Goal: Transaction & Acquisition: Purchase product/service

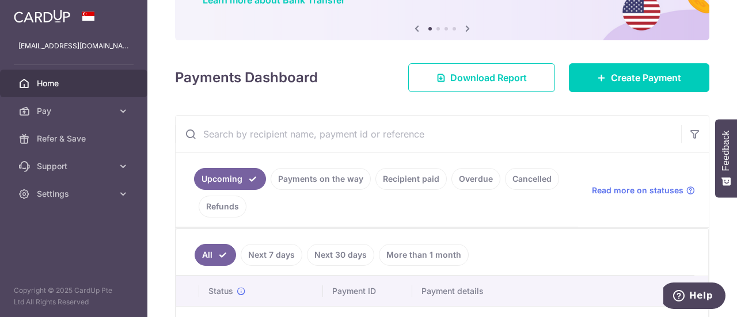
scroll to position [173, 0]
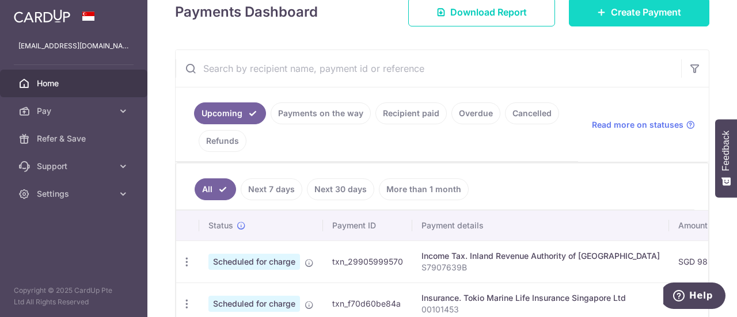
click at [625, 13] on span "Create Payment" at bounding box center [646, 12] width 70 height 14
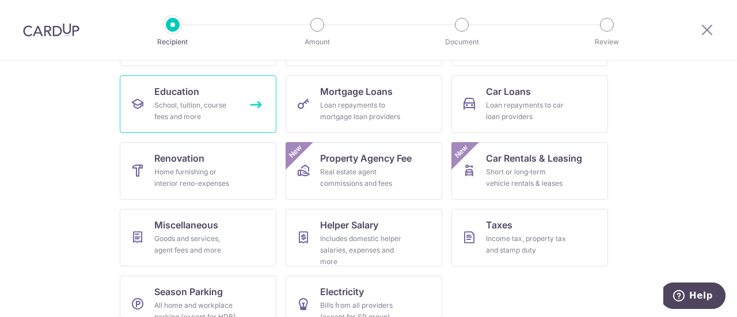
scroll to position [58, 0]
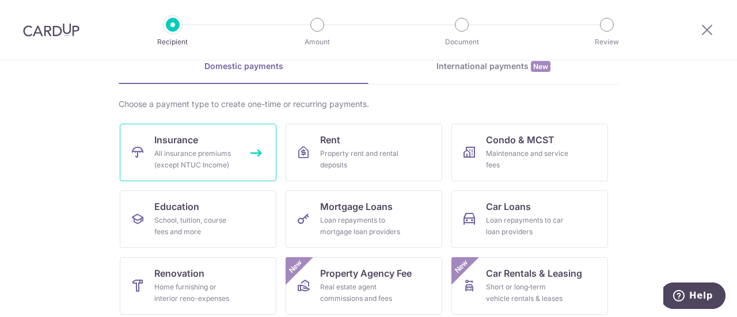
click at [191, 139] on span "Insurance" at bounding box center [176, 140] width 44 height 14
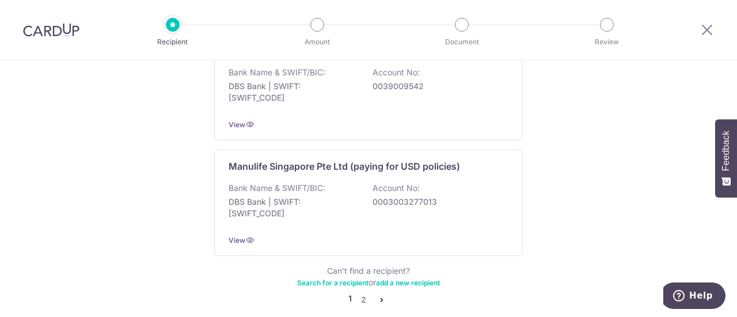
scroll to position [1248, 0]
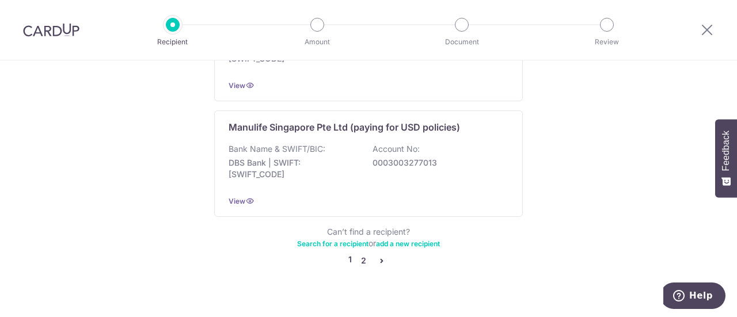
click at [361, 254] on link "2" at bounding box center [363, 261] width 14 height 14
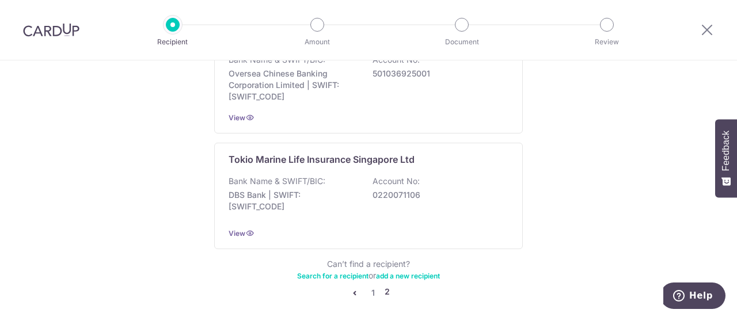
scroll to position [1253, 0]
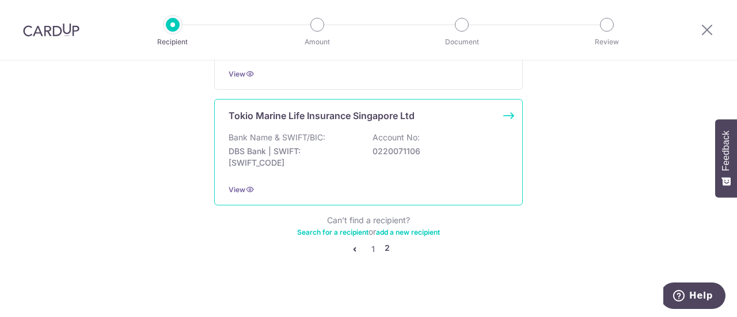
click at [357, 125] on div "Tokio Marine Life Insurance Singapore Ltd Bank Name & SWIFT/BIC: DBS Bank | SWI…" at bounding box center [368, 152] width 308 height 106
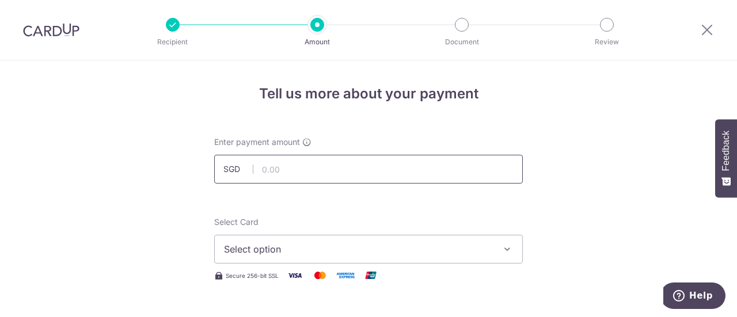
click at [303, 167] on input "text" at bounding box center [368, 169] width 308 height 29
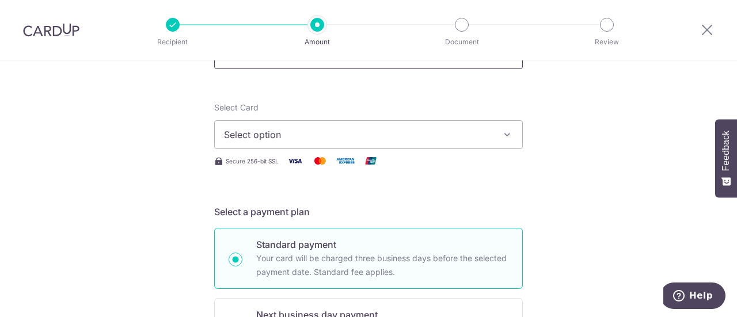
scroll to position [115, 0]
type input "1,000.00"
click at [314, 137] on span "Select option" at bounding box center [358, 134] width 268 height 14
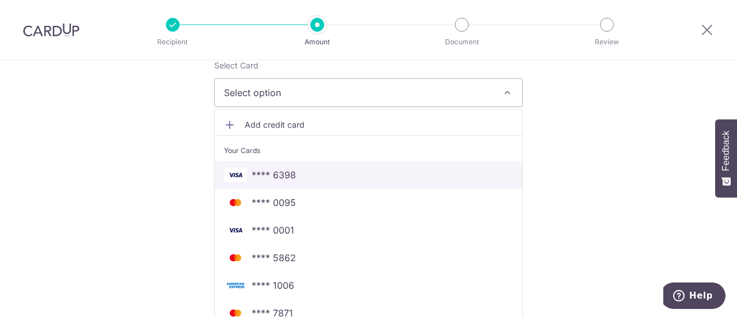
scroll to position [173, 0]
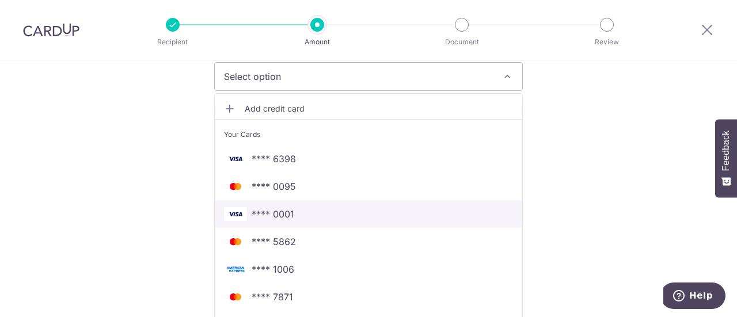
click at [312, 211] on span "**** 0001" at bounding box center [368, 214] width 289 height 14
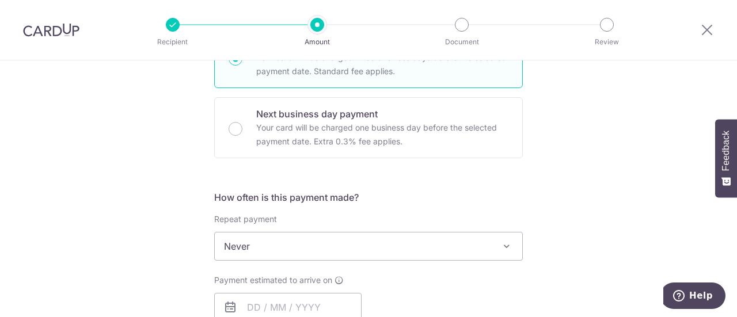
scroll to position [345, 0]
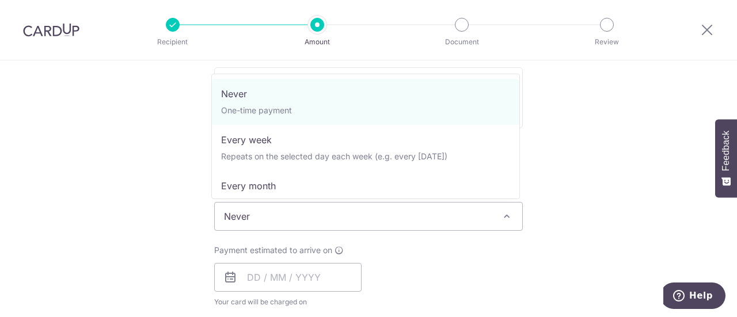
click at [366, 212] on span "Never" at bounding box center [368, 217] width 307 height 28
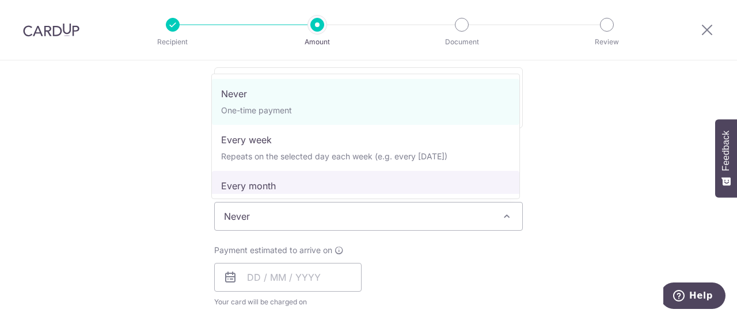
select select "3"
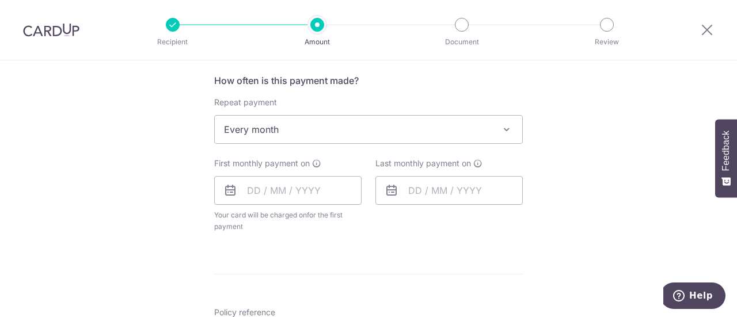
scroll to position [518, 0]
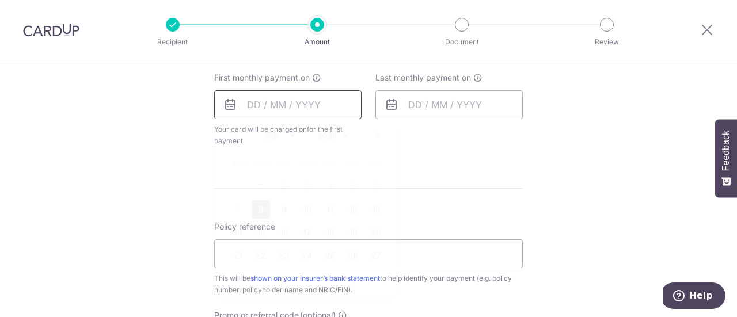
click at [270, 108] on input "text" at bounding box center [287, 104] width 147 height 29
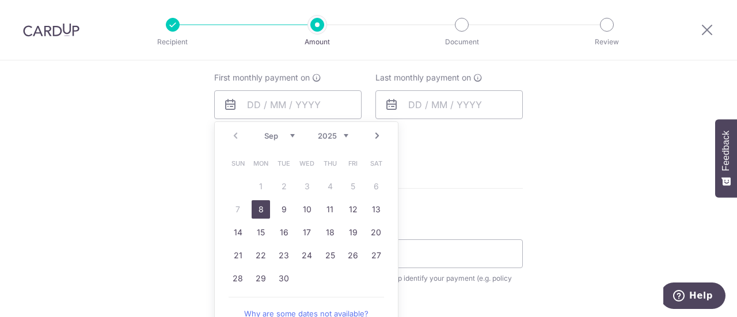
click at [262, 208] on link "8" at bounding box center [260, 209] width 18 height 18
type input "[DATE]"
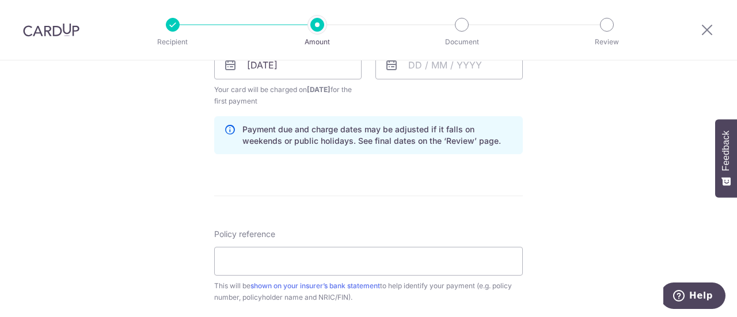
scroll to position [575, 0]
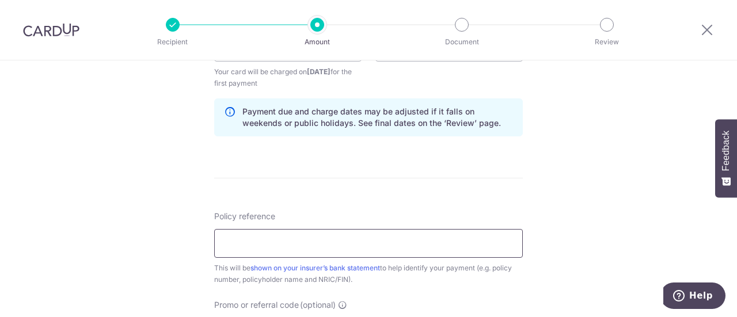
click at [330, 238] on input "Policy reference" at bounding box center [368, 243] width 308 height 29
type input "00322295"
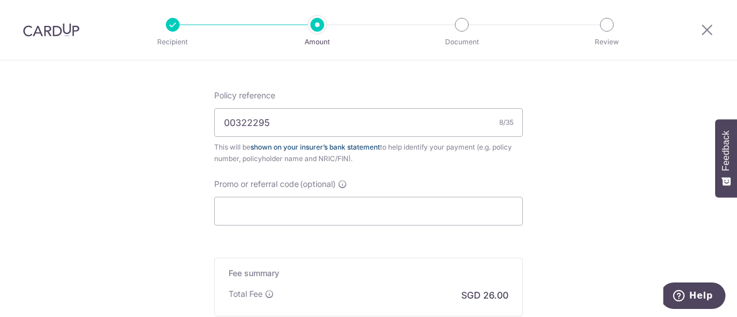
scroll to position [748, 0]
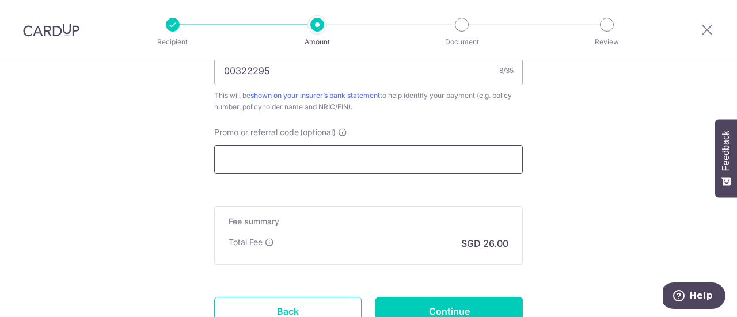
click at [261, 158] on input "Promo or referral code (optional)" at bounding box center [368, 159] width 308 height 29
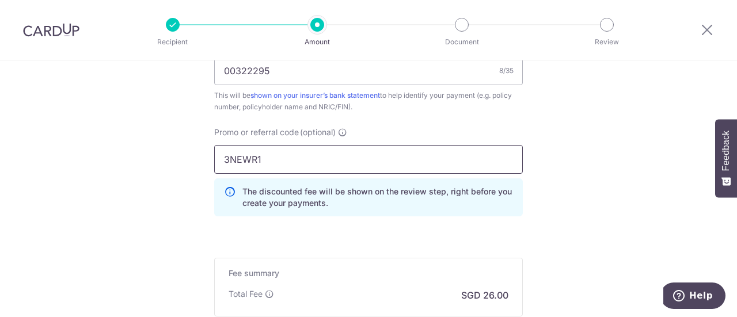
scroll to position [891, 0]
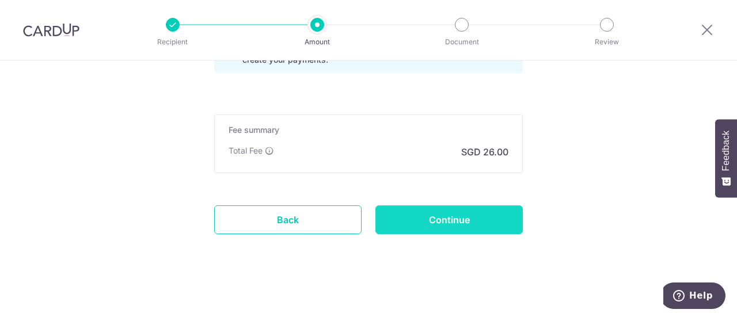
type input "3NEWR1"
click at [418, 209] on input "Continue" at bounding box center [448, 219] width 147 height 29
type input "Create Schedule"
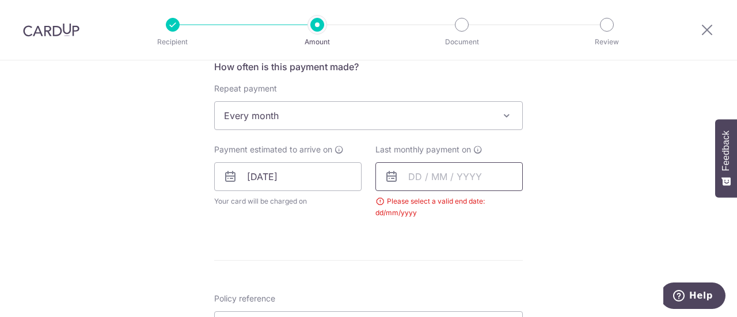
scroll to position [442, 0]
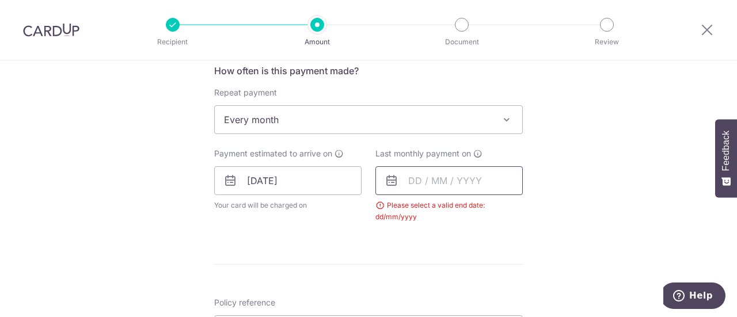
click at [471, 175] on input "text" at bounding box center [448, 180] width 147 height 29
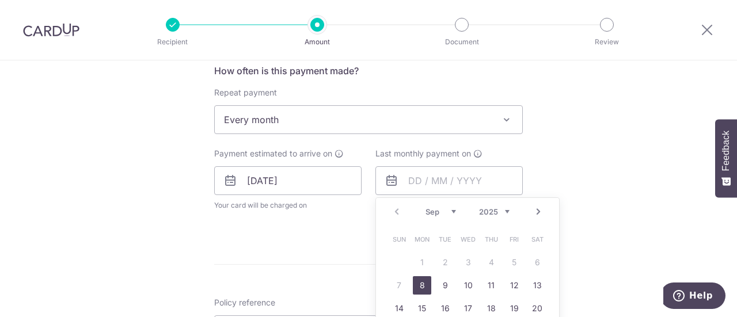
click at [538, 211] on link "Next" at bounding box center [538, 212] width 14 height 14
click at [503, 210] on select "2025 2026 2027 2028 2029 2030 2031 2032 2033 2034 2035" at bounding box center [494, 211] width 30 height 9
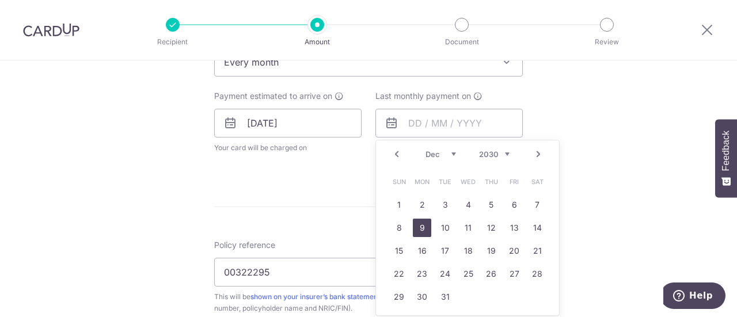
drag, startPoint x: 419, startPoint y: 228, endPoint x: 426, endPoint y: 228, distance: 6.9
click at [419, 228] on link "9" at bounding box center [422, 228] width 18 height 18
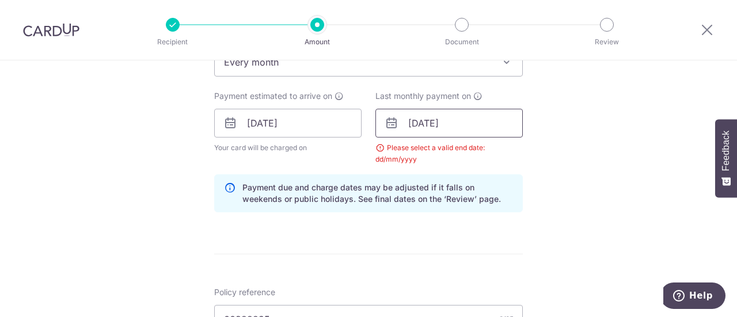
click at [459, 125] on input "09/12/2030" at bounding box center [448, 123] width 147 height 29
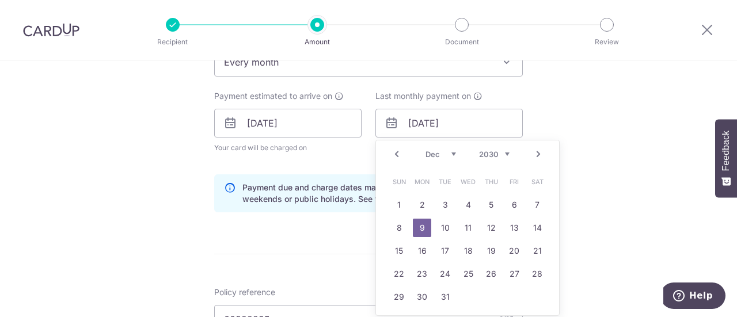
click at [395, 152] on link "Prev" at bounding box center [397, 154] width 14 height 14
click at [439, 227] on link "8" at bounding box center [445, 228] width 18 height 18
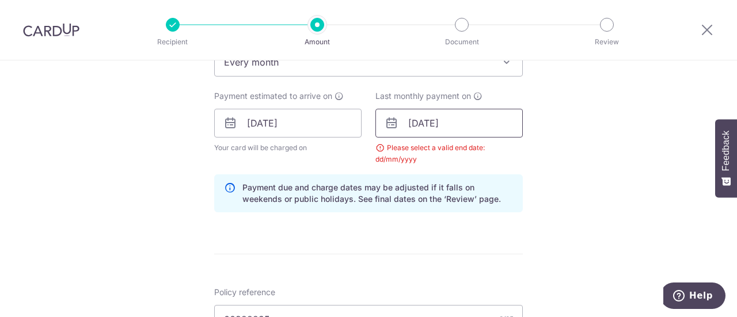
click at [433, 119] on input "08/10/2030" at bounding box center [448, 123] width 147 height 29
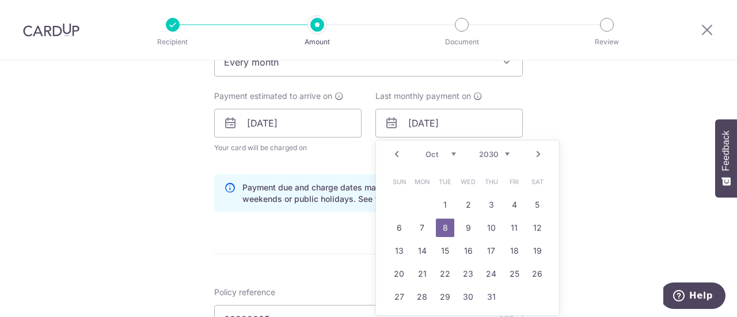
click at [505, 152] on select "2025 2026 2027 2028 2029 2030 2031 2032 2033 2034 2035" at bounding box center [494, 154] width 30 height 9
click at [531, 154] on link "Next" at bounding box center [538, 154] width 14 height 14
click at [533, 155] on link "Next" at bounding box center [538, 154] width 14 height 14
click at [424, 224] on link "7" at bounding box center [422, 228] width 18 height 18
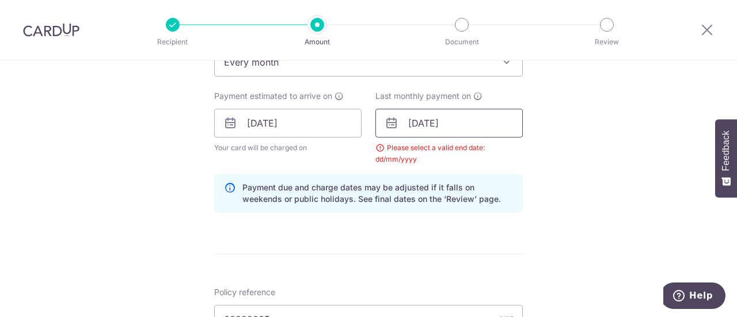
click at [464, 127] on input "07/12/2026" at bounding box center [448, 123] width 147 height 29
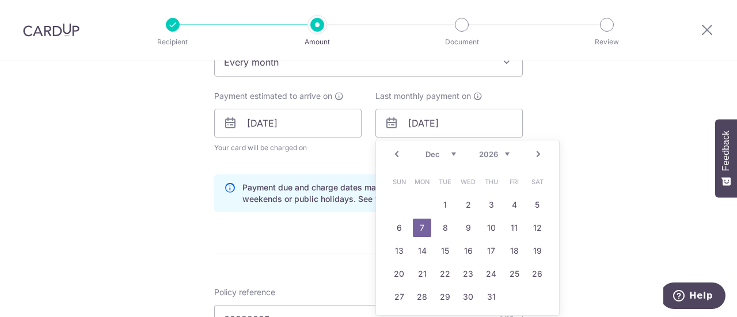
click at [500, 151] on select "2025 2026 2027 2028 2029 2030 2031 2032 2033 2034 2035" at bounding box center [494, 154] width 30 height 9
click at [393, 155] on link "Prev" at bounding box center [397, 154] width 14 height 14
click at [417, 246] on link "10" at bounding box center [422, 251] width 18 height 18
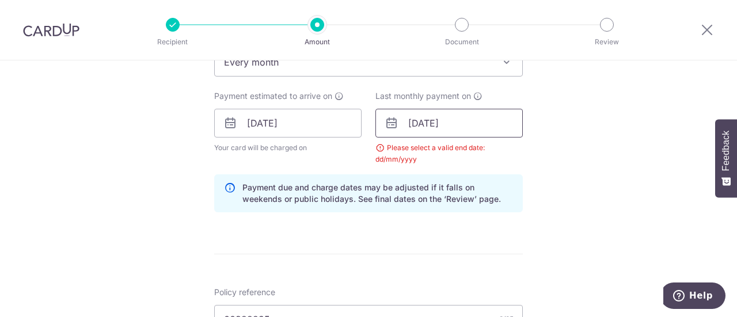
click at [444, 120] on input "10/11/2025" at bounding box center [448, 123] width 147 height 29
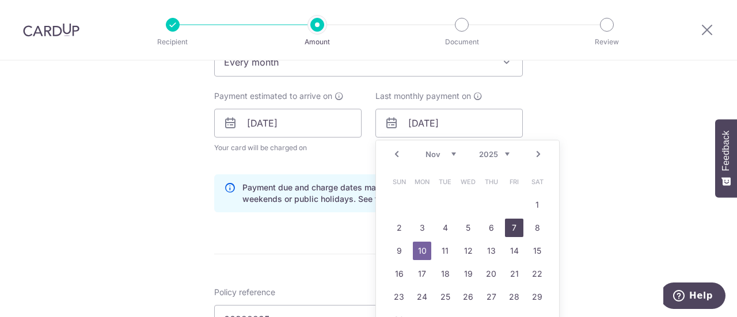
click at [511, 226] on link "7" at bounding box center [514, 228] width 18 height 18
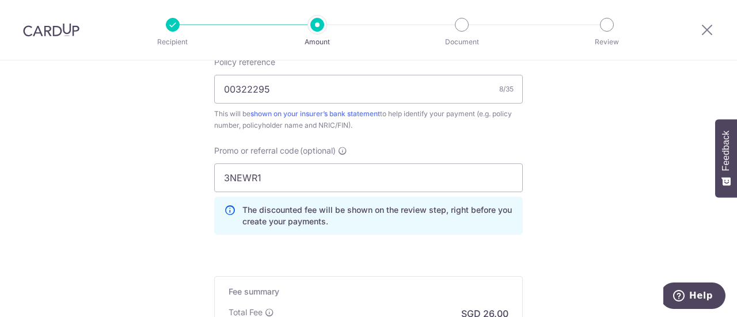
scroll to position [442, 0]
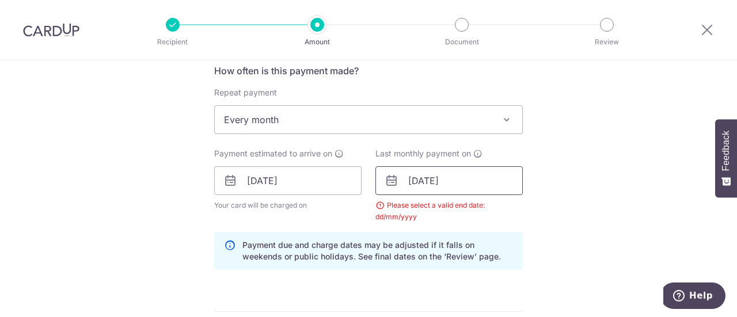
click at [461, 176] on input "07/11/2025" at bounding box center [448, 180] width 147 height 29
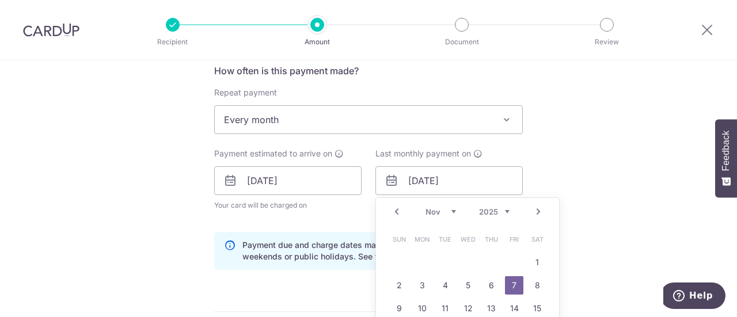
click at [535, 212] on link "Next" at bounding box center [538, 212] width 14 height 14
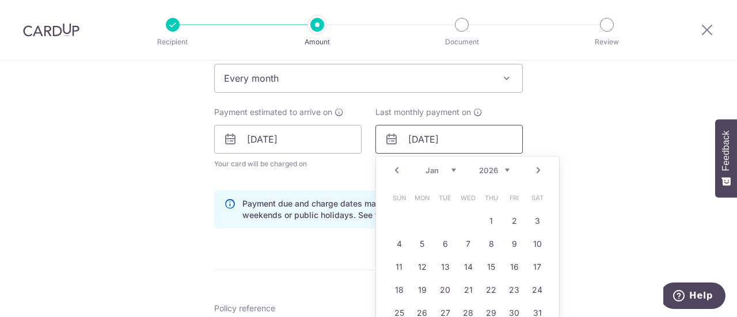
scroll to position [499, 0]
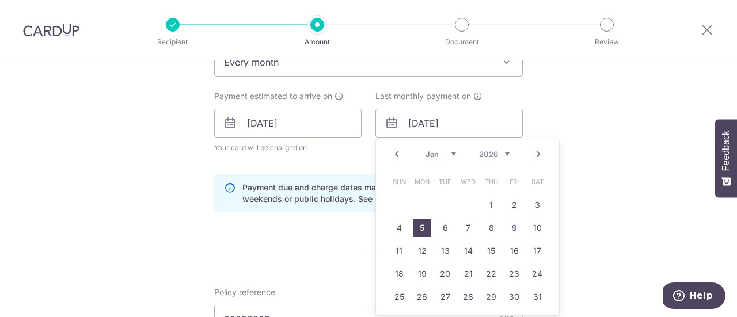
click at [422, 227] on link "5" at bounding box center [422, 228] width 18 height 18
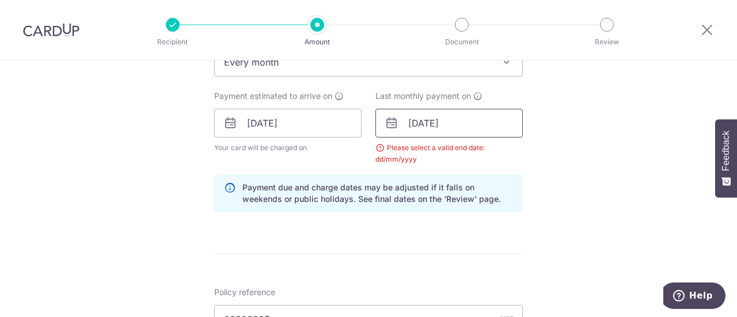
click at [441, 117] on input "05/01/2026" at bounding box center [448, 123] width 147 height 29
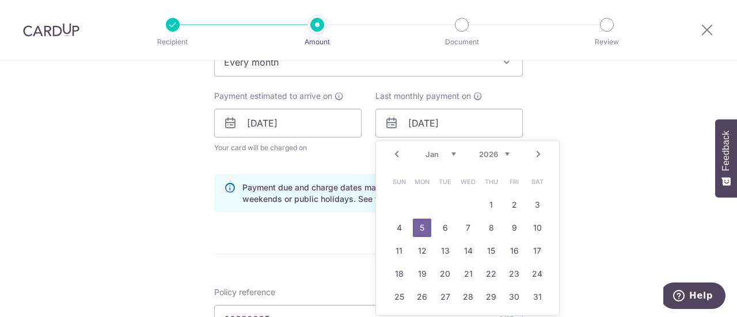
click at [606, 102] on div "Tell us more about your payment Enter payment amount SGD 1,000.00 1000.00 Selec…" at bounding box center [368, 136] width 737 height 1151
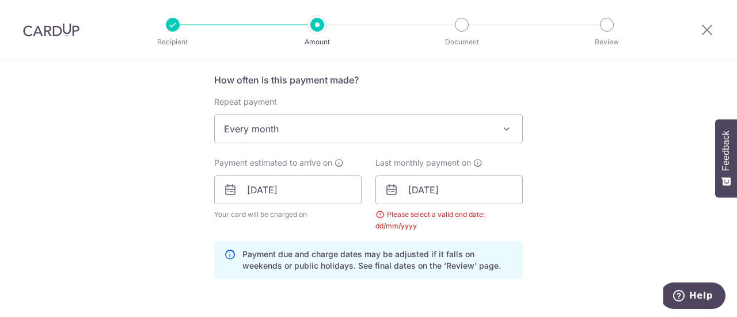
scroll to position [431, 0]
click at [425, 194] on input "05/01/2026" at bounding box center [448, 191] width 147 height 29
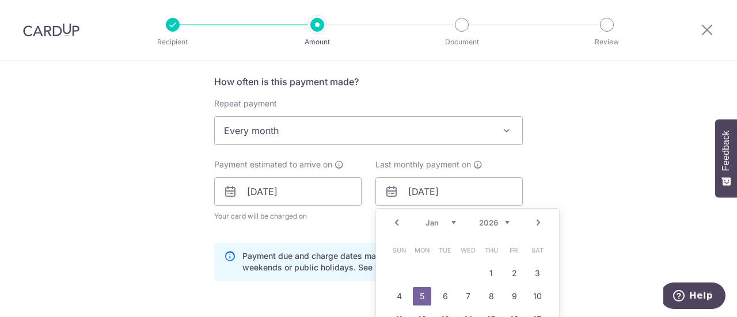
click at [394, 222] on link "Prev" at bounding box center [397, 223] width 14 height 14
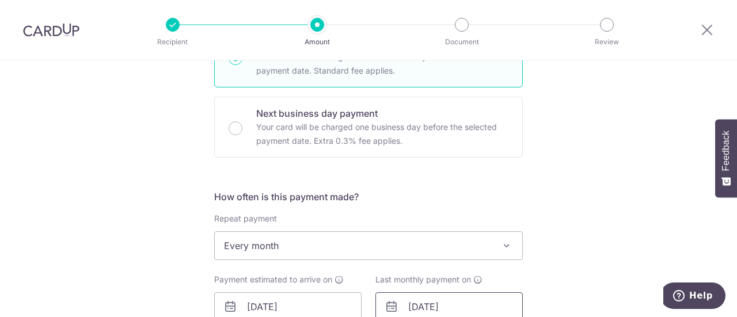
scroll to position [546, 0]
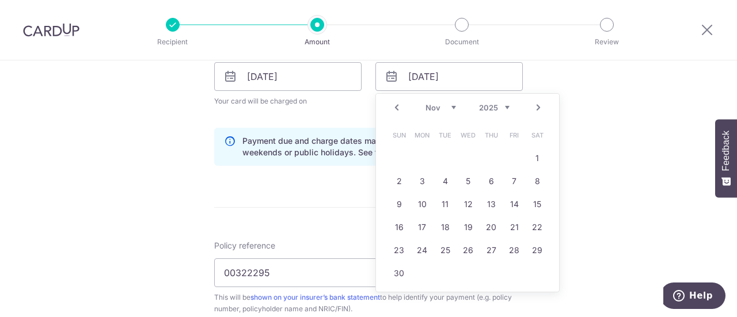
click at [534, 105] on link "Next" at bounding box center [538, 108] width 14 height 14
click at [400, 102] on link "Prev" at bounding box center [397, 108] width 14 height 14
click at [486, 185] on link "6" at bounding box center [491, 181] width 18 height 18
type input "06/11/2025"
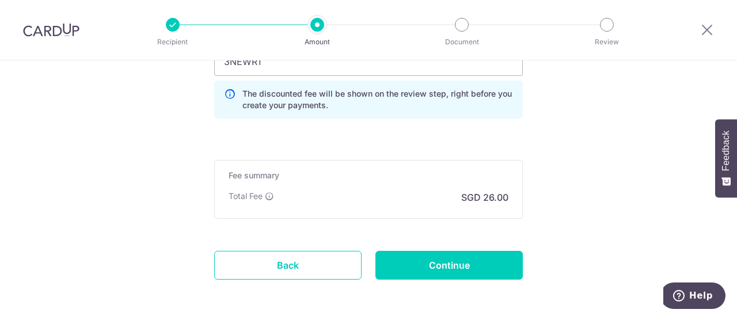
scroll to position [891, 0]
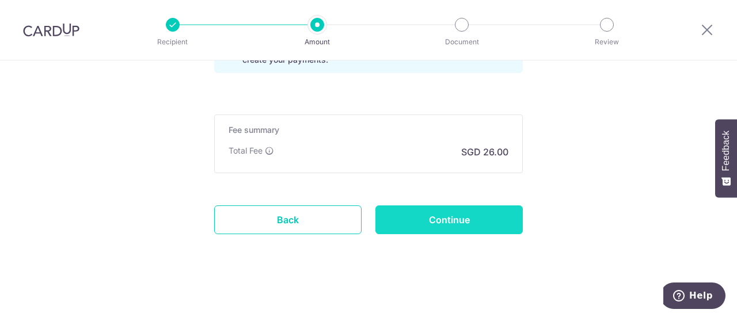
click at [442, 218] on input "Continue" at bounding box center [448, 219] width 147 height 29
type input "Create Schedule"
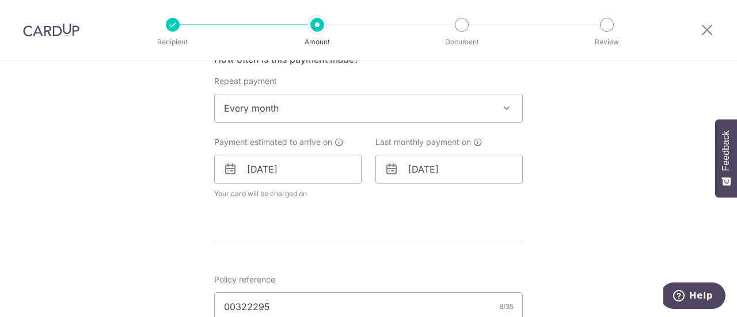
scroll to position [447, 0]
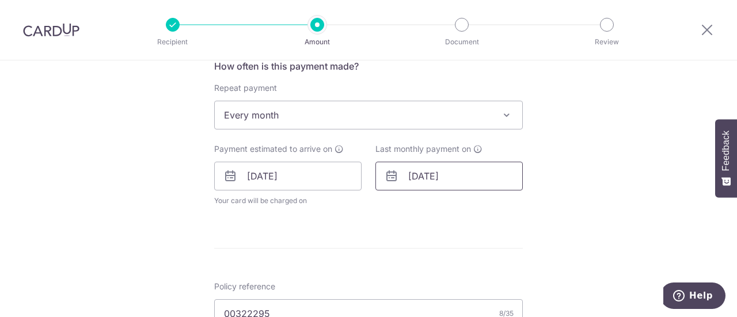
click at [438, 175] on input "[DATE]" at bounding box center [448, 176] width 147 height 29
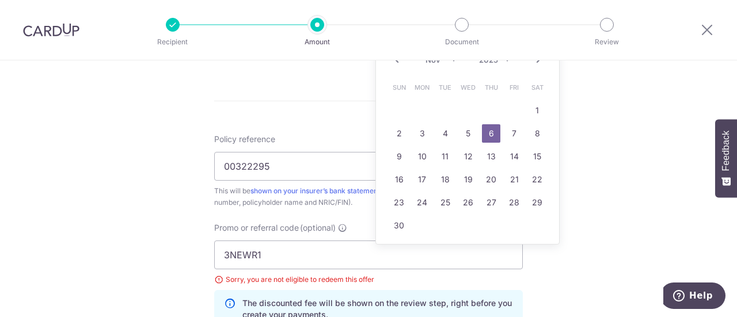
scroll to position [619, 0]
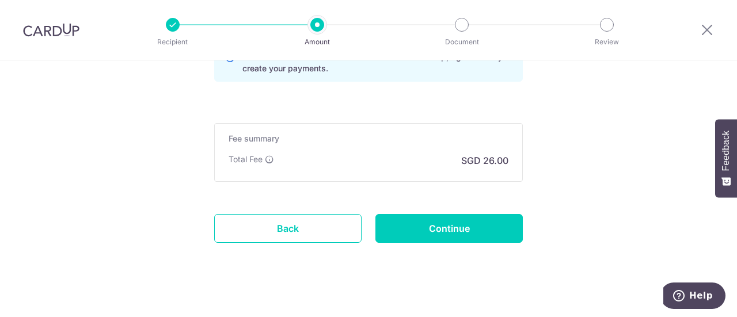
scroll to position [849, 0]
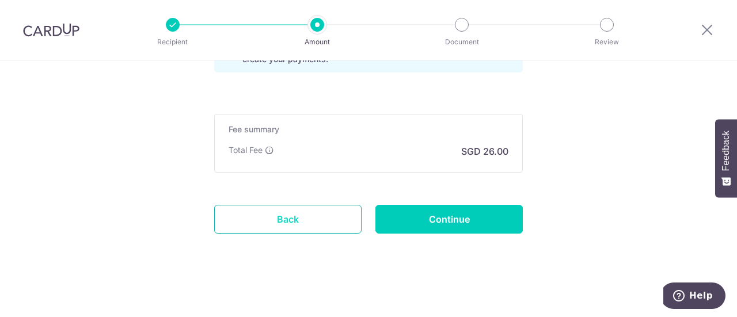
click at [270, 215] on link "Back" at bounding box center [287, 219] width 147 height 29
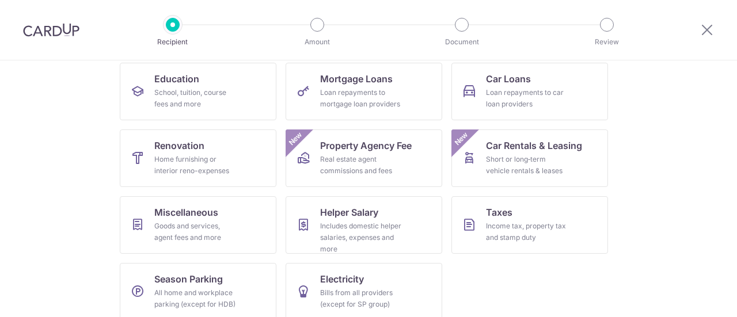
scroll to position [197, 0]
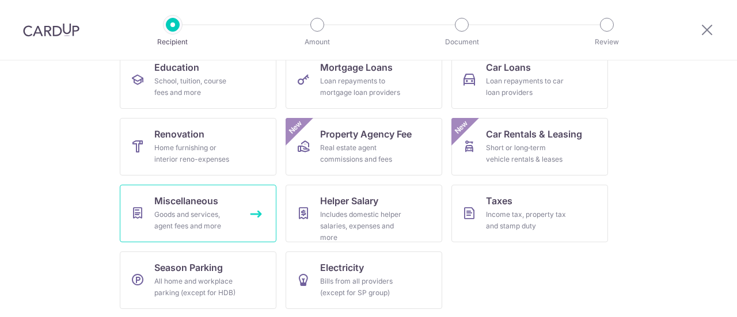
click at [200, 220] on div "Goods and services, agent fees and more" at bounding box center [195, 220] width 83 height 23
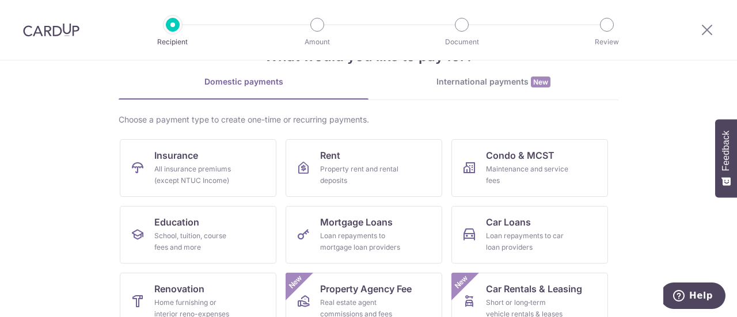
scroll to position [58, 0]
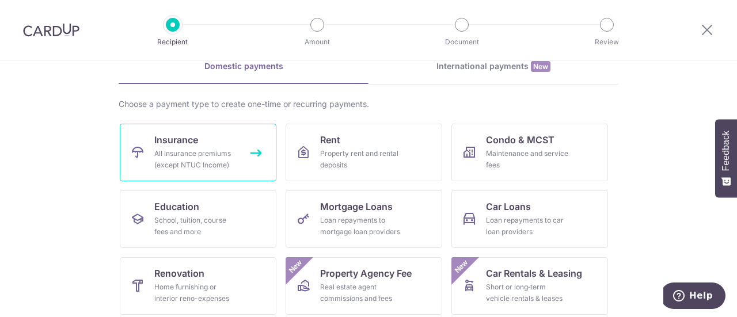
click at [208, 146] on link "Insurance All insurance premiums (except NTUC Income)" at bounding box center [198, 153] width 157 height 58
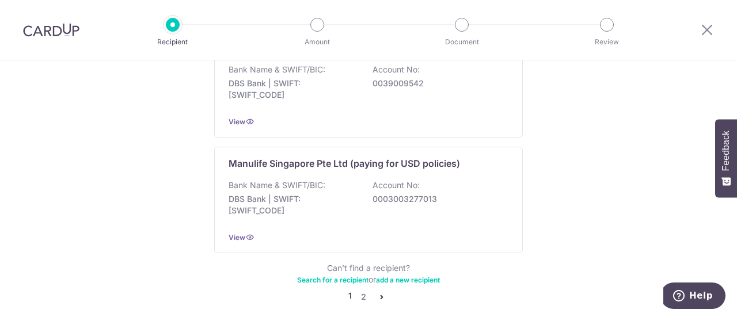
scroll to position [1248, 0]
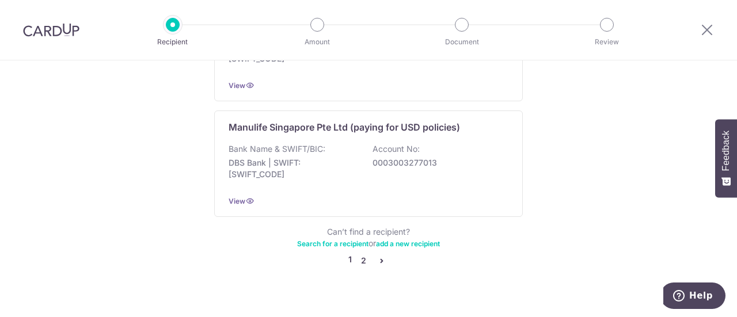
click at [359, 254] on link "2" at bounding box center [363, 261] width 14 height 14
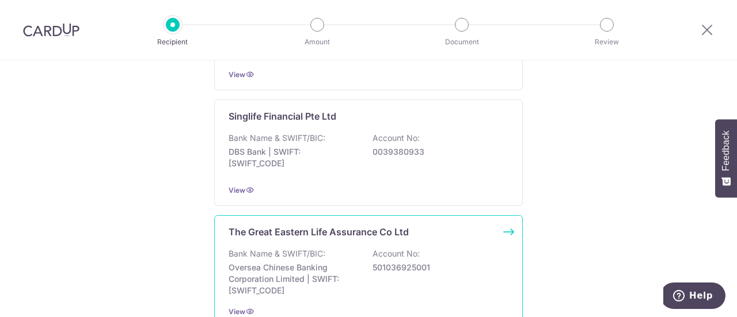
scroll to position [1253, 0]
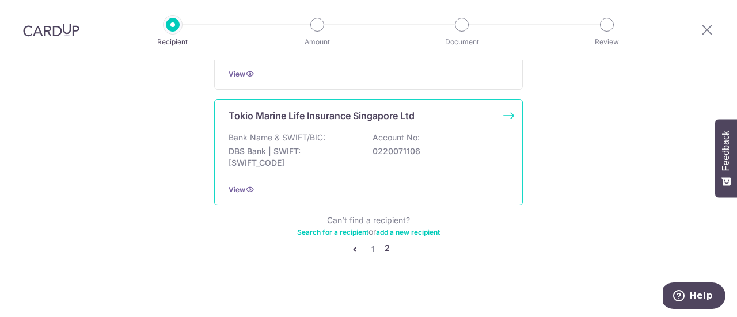
click at [272, 133] on p "Bank Name & SWIFT/BIC:" at bounding box center [276, 138] width 97 height 12
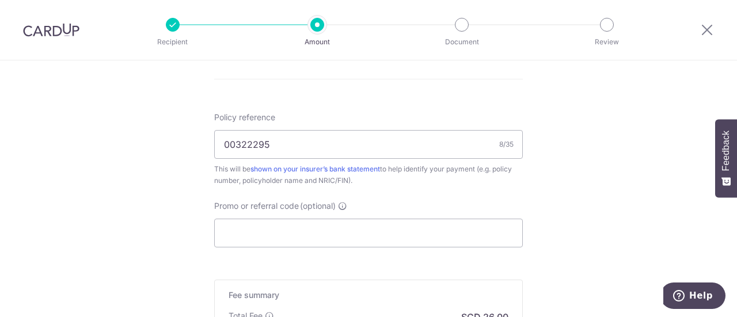
scroll to position [633, 0]
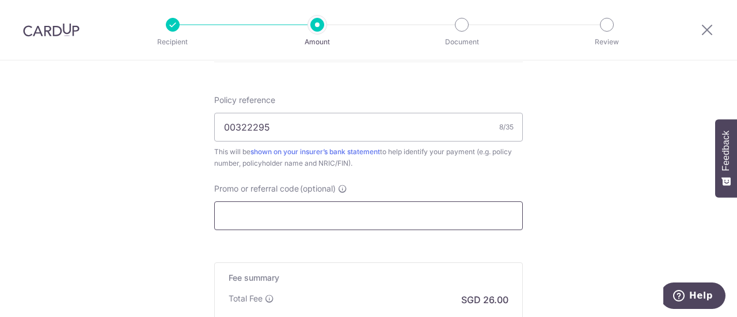
click at [290, 207] on input "Promo or referral code (optional)" at bounding box center [368, 215] width 308 height 29
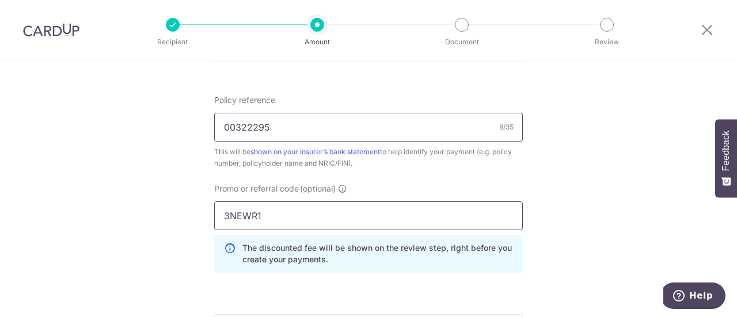
type input "3NEWR1"
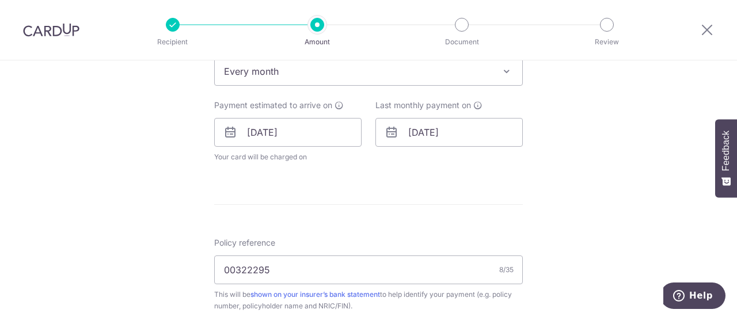
scroll to position [430, 0]
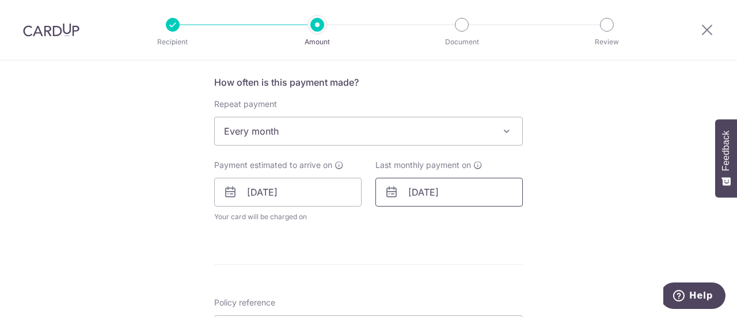
click at [430, 193] on input "06/11/2025" at bounding box center [448, 192] width 147 height 29
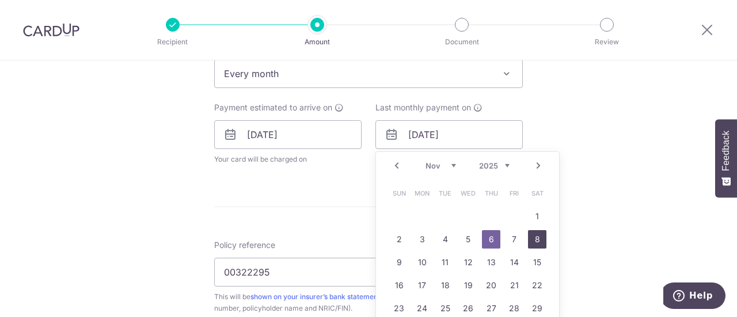
click at [537, 235] on link "8" at bounding box center [537, 239] width 18 height 18
type input "08/11/2025"
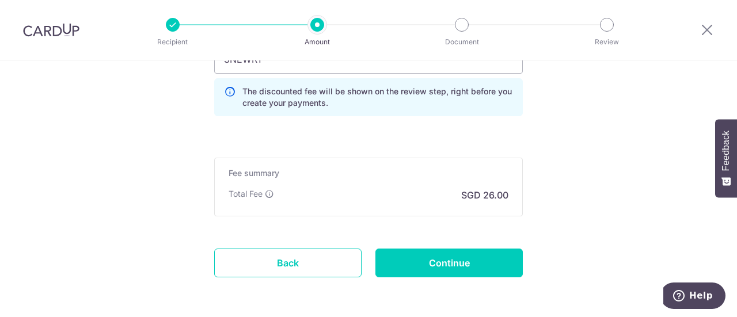
scroll to position [880, 0]
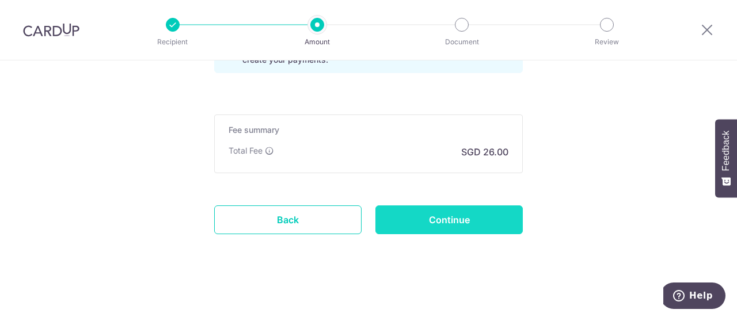
click at [445, 210] on input "Continue" at bounding box center [448, 219] width 147 height 29
type input "Update Schedule"
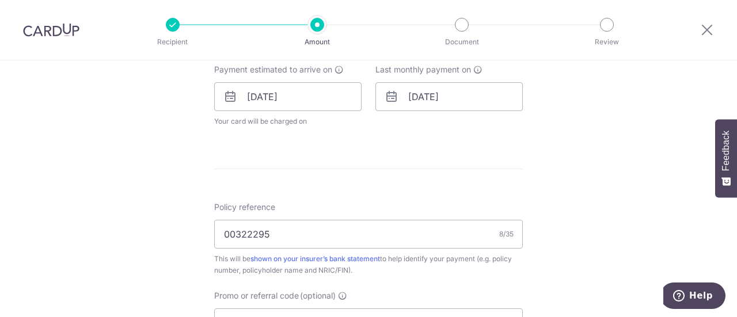
scroll to position [633, 0]
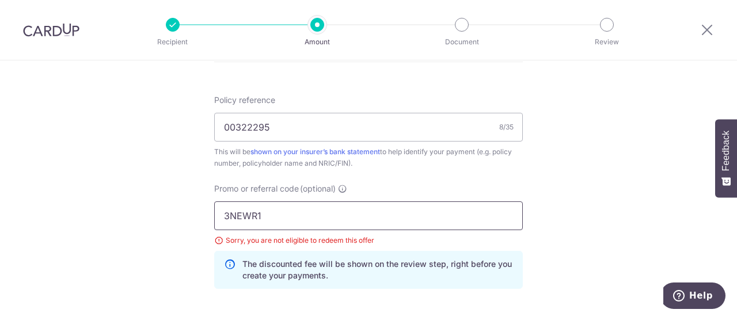
drag, startPoint x: 270, startPoint y: 215, endPoint x: 146, endPoint y: 214, distance: 123.7
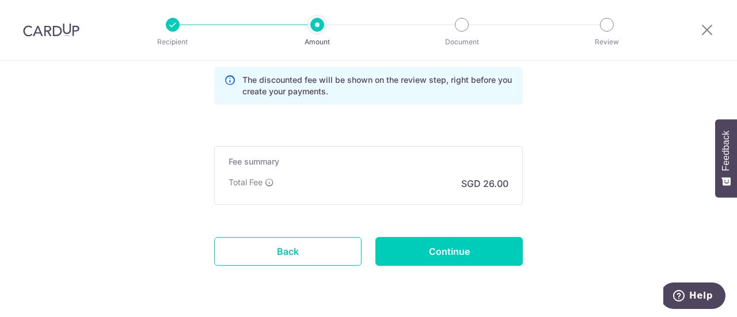
scroll to position [849, 0]
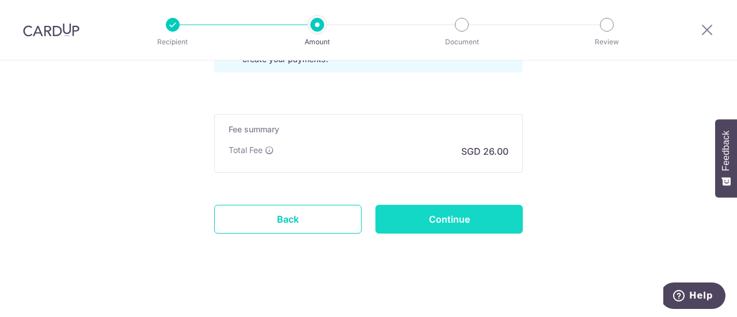
type input "REC185"
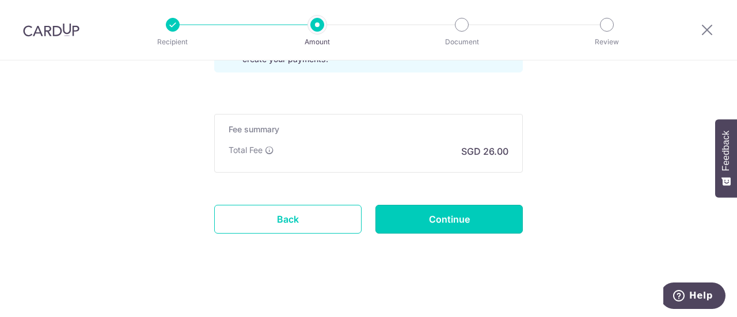
click at [466, 223] on input "Continue" at bounding box center [448, 219] width 147 height 29
type input "Update Schedule"
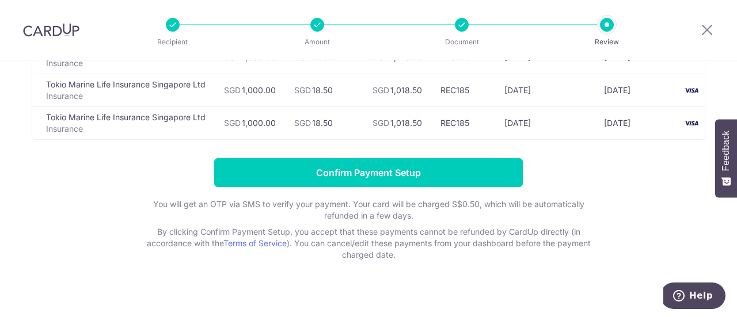
scroll to position [153, 0]
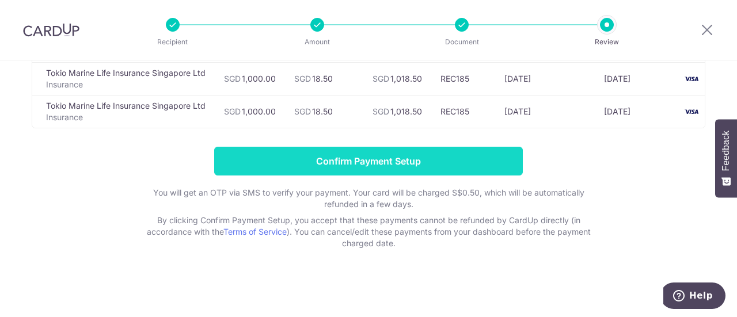
click at [402, 158] on input "Confirm Payment Setup" at bounding box center [368, 161] width 308 height 29
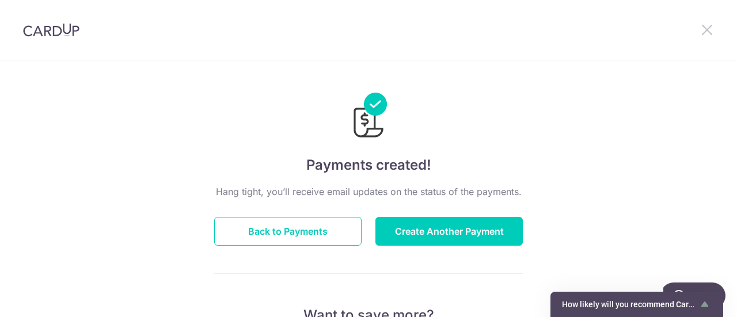
click at [710, 29] on icon at bounding box center [707, 29] width 14 height 14
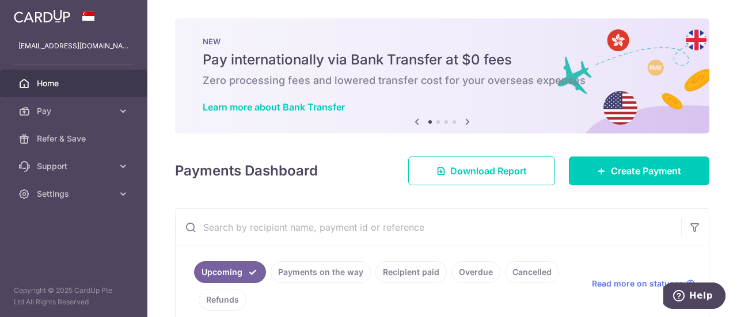
scroll to position [230, 0]
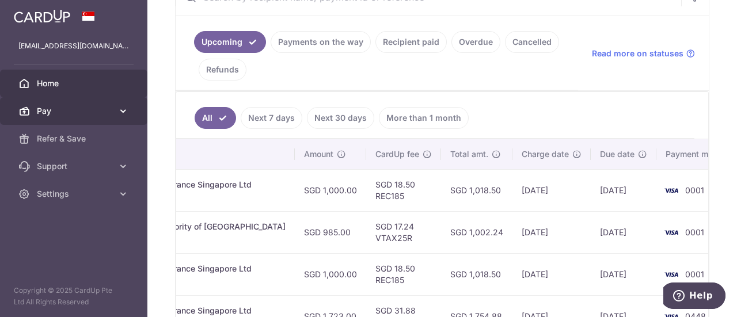
click at [97, 109] on span "Pay" at bounding box center [75, 111] width 76 height 12
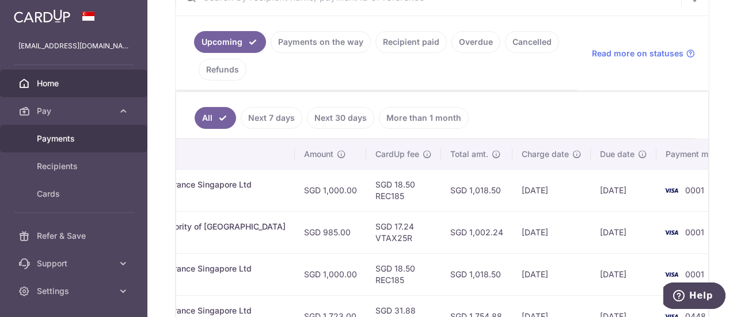
click at [60, 136] on span "Payments" at bounding box center [75, 139] width 76 height 12
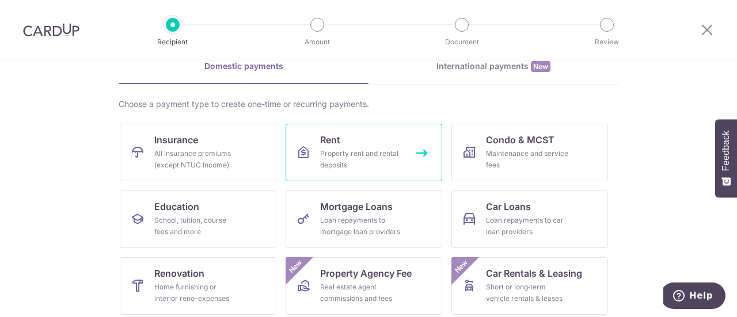
scroll to position [173, 0]
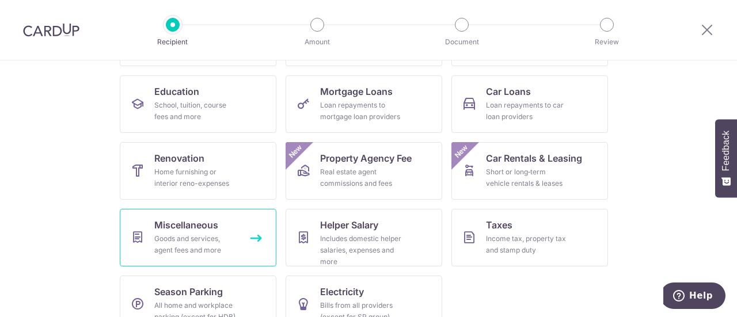
click at [193, 236] on div "Goods and services, agent fees and more" at bounding box center [195, 244] width 83 height 23
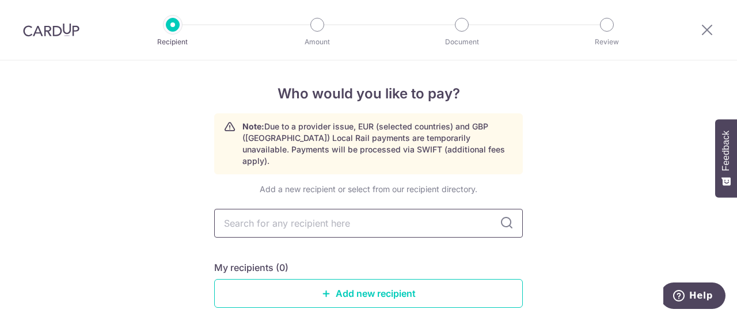
click at [273, 209] on input "text" at bounding box center [368, 223] width 308 height 29
type input "[GEOGRAPHIC_DATA]"
click at [506, 216] on icon at bounding box center [506, 223] width 14 height 14
click at [494, 213] on input "[GEOGRAPHIC_DATA]" at bounding box center [368, 223] width 308 height 29
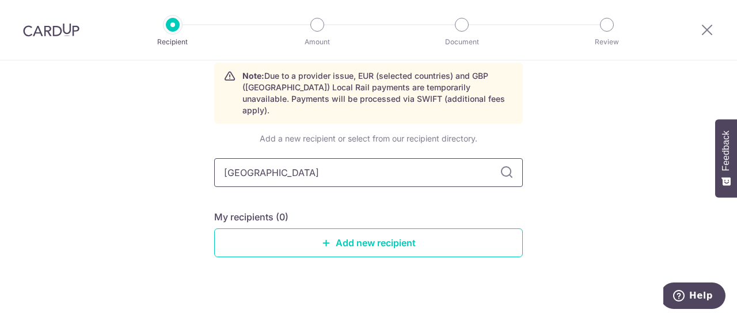
click at [328, 158] on input "[GEOGRAPHIC_DATA]" at bounding box center [368, 172] width 308 height 29
type input "tokio marine"
click at [499, 170] on input "tokio marine" at bounding box center [368, 172] width 308 height 29
click at [503, 166] on icon at bounding box center [506, 173] width 14 height 14
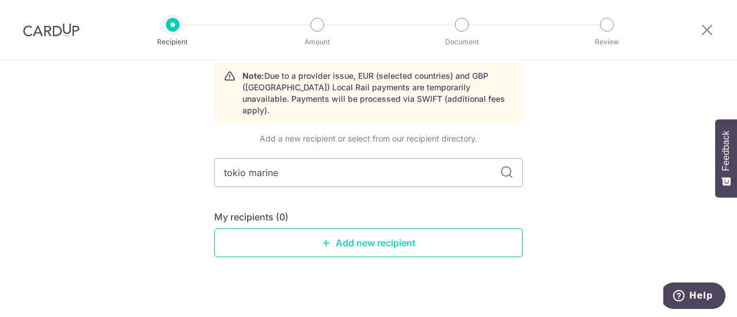
click at [420, 230] on link "Add new recipient" at bounding box center [368, 242] width 308 height 29
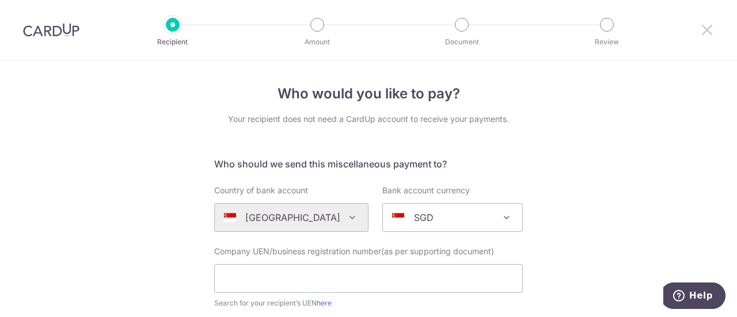
click at [697, 26] on div at bounding box center [707, 30] width 60 height 60
drag, startPoint x: 709, startPoint y: 27, endPoint x: 432, endPoint y: 55, distance: 279.3
click at [709, 27] on icon at bounding box center [707, 29] width 14 height 14
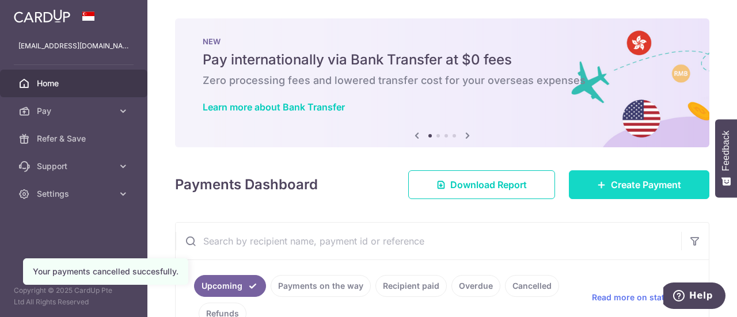
click at [597, 187] on icon at bounding box center [601, 184] width 9 height 9
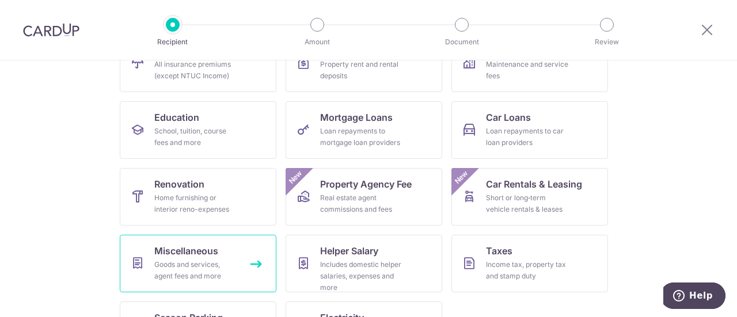
scroll to position [173, 0]
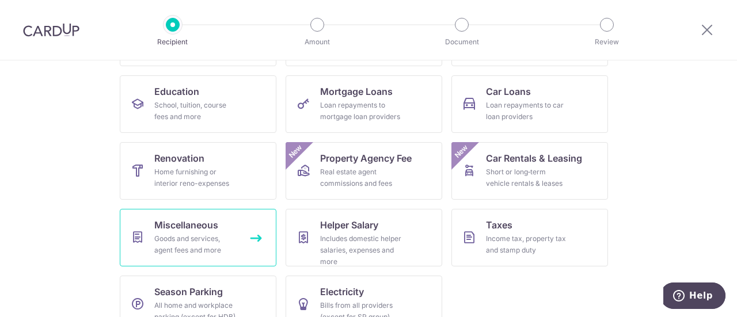
click at [193, 231] on span "Miscellaneous" at bounding box center [186, 225] width 64 height 14
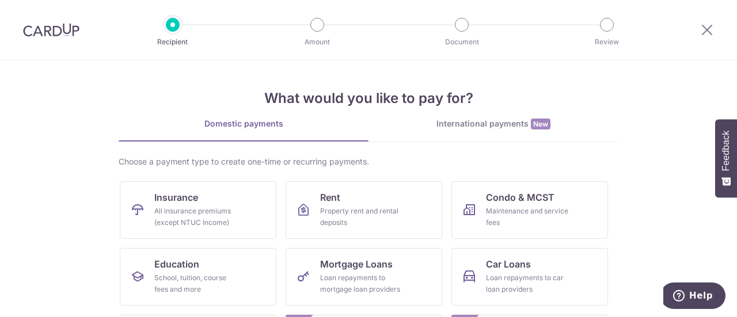
scroll to position [173, 0]
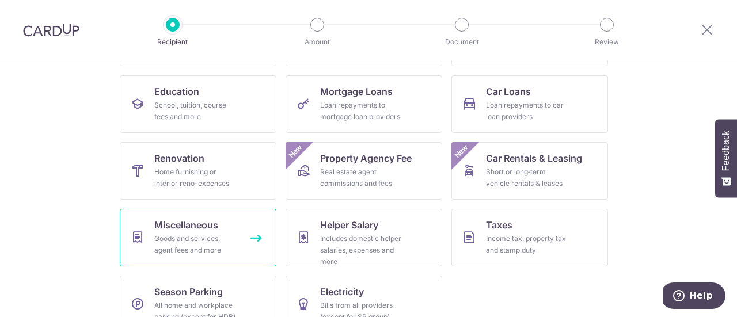
click at [241, 232] on link "Miscellaneous Goods and services, agent fees and more" at bounding box center [198, 238] width 157 height 58
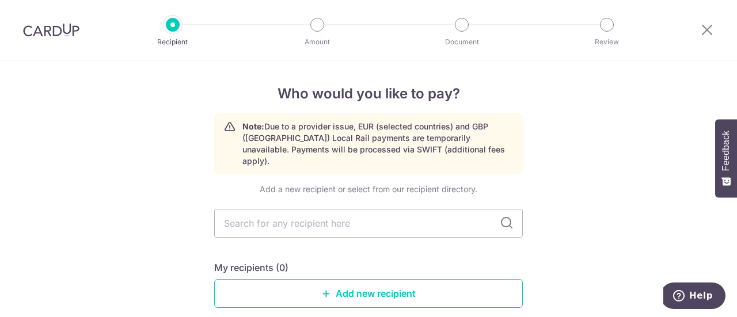
scroll to position [115, 0]
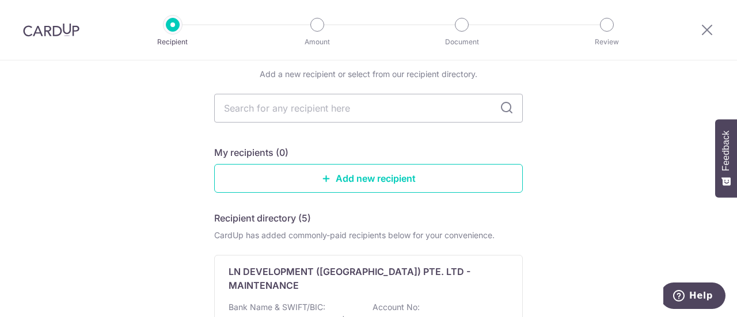
click at [503, 101] on icon at bounding box center [506, 108] width 14 height 14
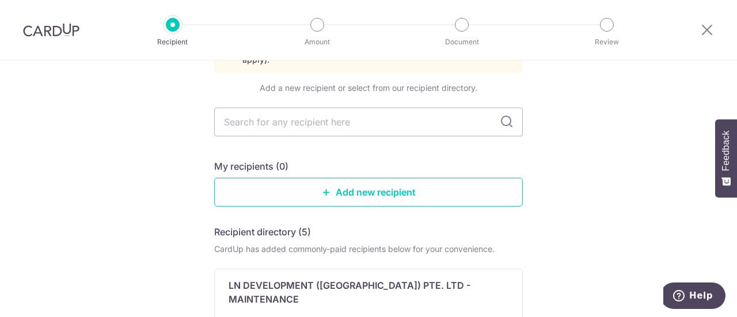
scroll to position [173, 0]
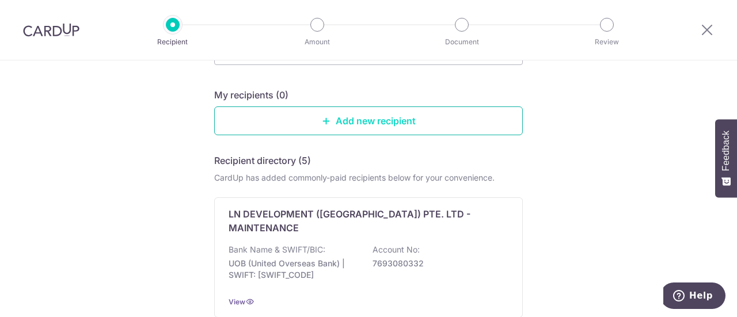
click at [354, 112] on link "Add new recipient" at bounding box center [368, 120] width 308 height 29
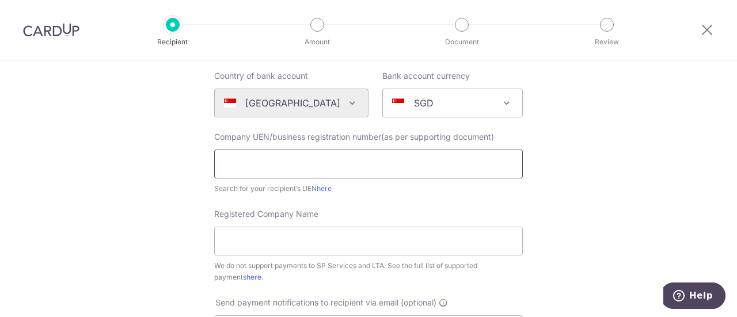
scroll to position [115, 0]
click at [272, 162] on input "text" at bounding box center [368, 163] width 308 height 29
paste input "194800055DL33"
type input "194800055DL33"
click at [269, 245] on input "Registered Company Name" at bounding box center [368, 240] width 308 height 29
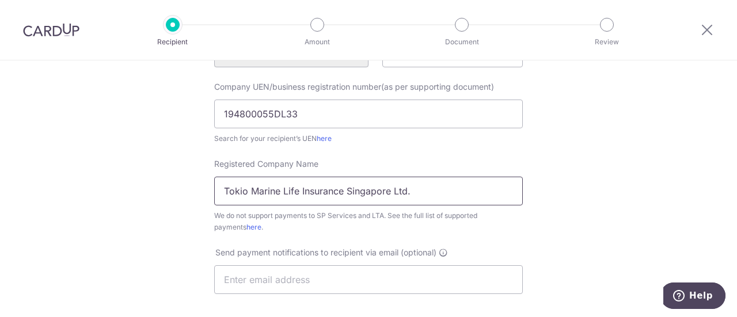
scroll to position [230, 0]
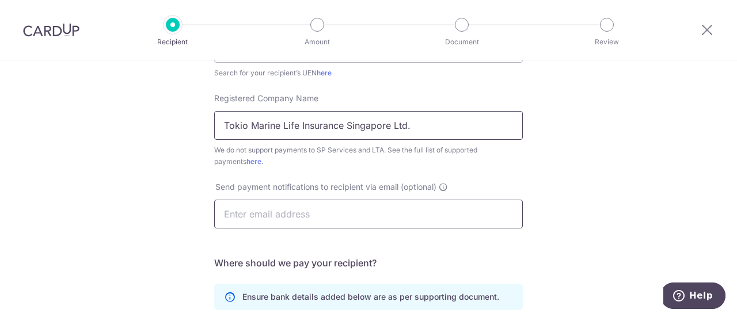
type input "Tokio Marine Life Insurance Singapore Ltd."
click at [266, 213] on input "text" at bounding box center [368, 214] width 308 height 29
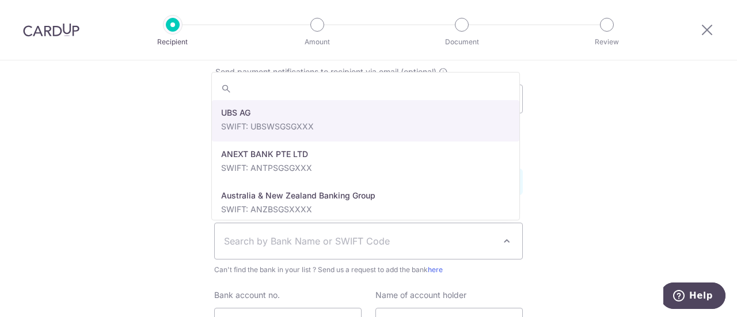
click at [310, 238] on span "Search by Bank Name or SWIFT Code" at bounding box center [359, 241] width 270 height 14
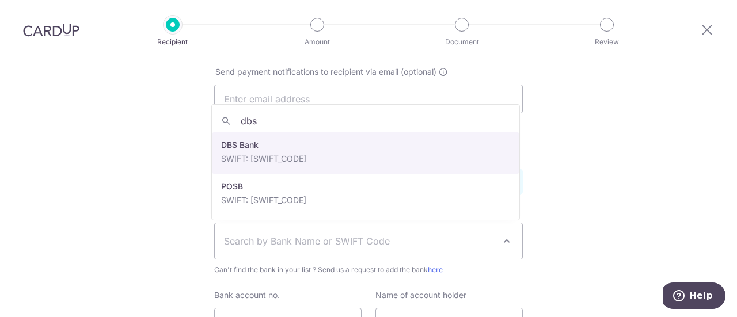
type input "dbs"
select select "6"
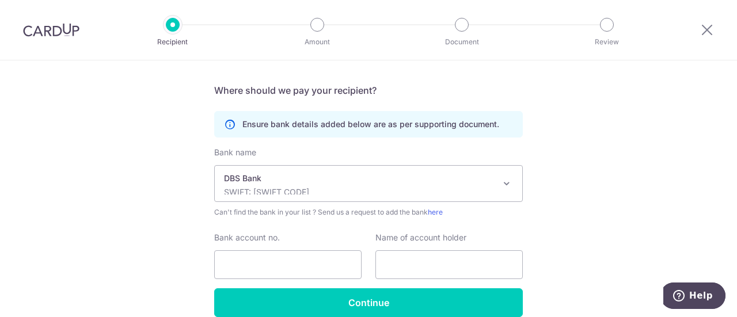
scroll to position [456, 0]
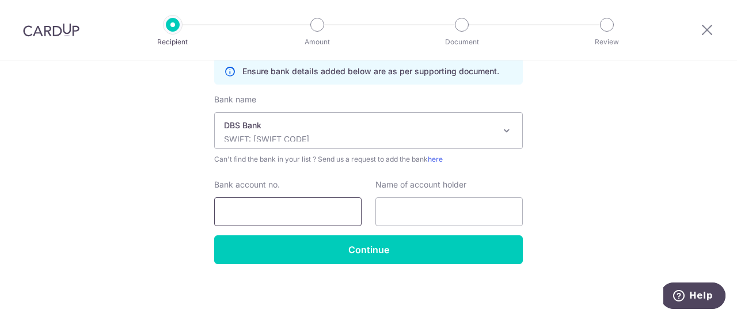
click at [261, 205] on input "Bank account no." at bounding box center [287, 211] width 147 height 29
paste input "003-926533-6"
type input "003-926533-6"
click at [428, 208] on input "text" at bounding box center [448, 211] width 147 height 29
paste input "Tokio Marine Life Insurance Singapore Ltd"
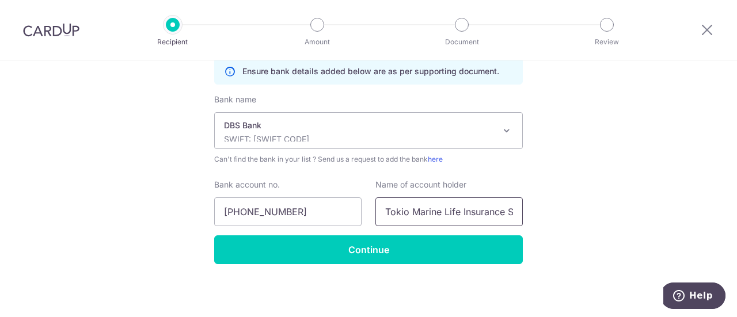
scroll to position [0, 55]
type input "Tokio Marine Life Insurance Singapore Ltd"
click at [420, 247] on input "Continue" at bounding box center [368, 249] width 308 height 29
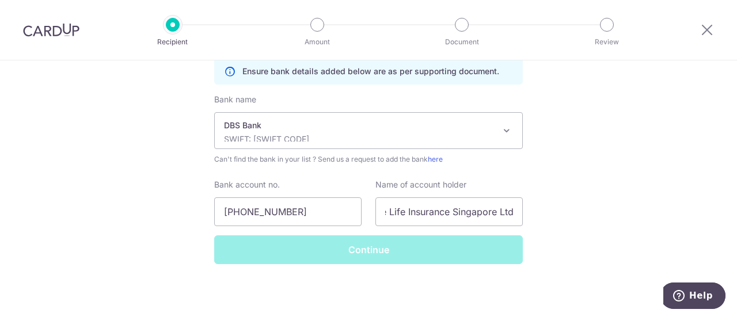
scroll to position [0, 0]
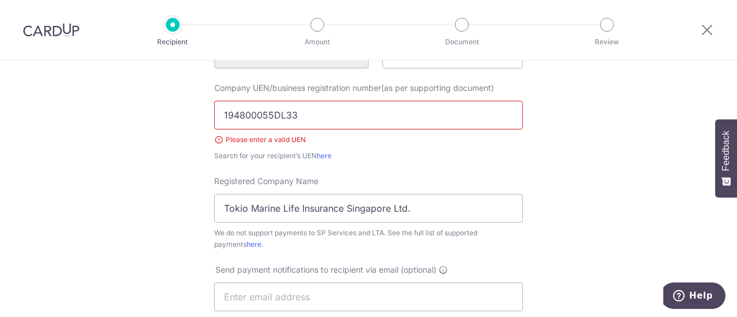
scroll to position [122, 0]
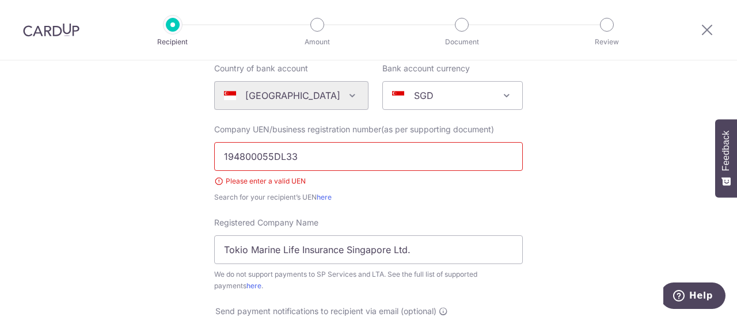
drag, startPoint x: 262, startPoint y: 156, endPoint x: 99, endPoint y: 155, distance: 163.4
click at [101, 155] on div "Who would you like to pay? Your recipient does not need a CardUp account to rec…" at bounding box center [368, 316] width 737 height 757
click at [322, 196] on link "here" at bounding box center [323, 197] width 15 height 9
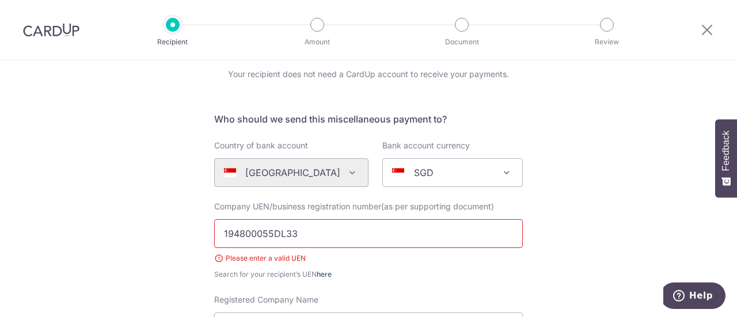
scroll to position [0, 0]
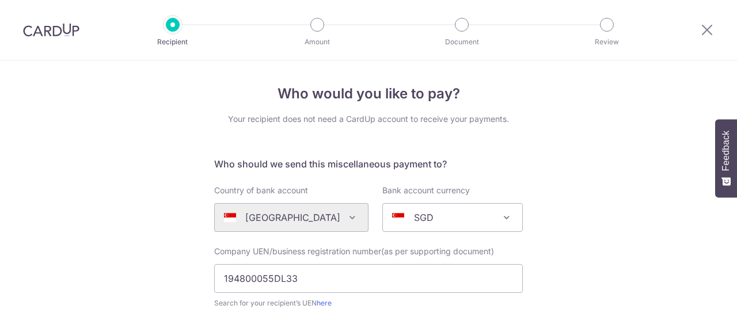
select select "6"
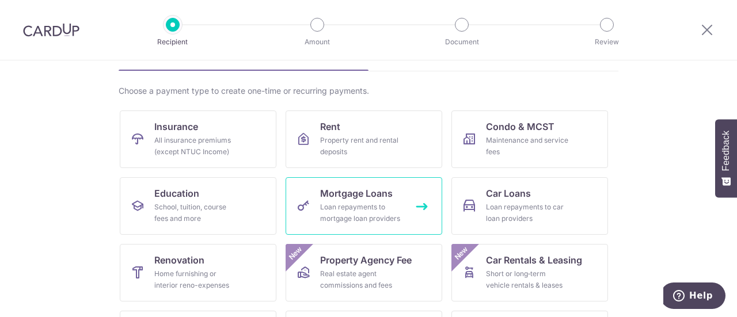
scroll to position [115, 0]
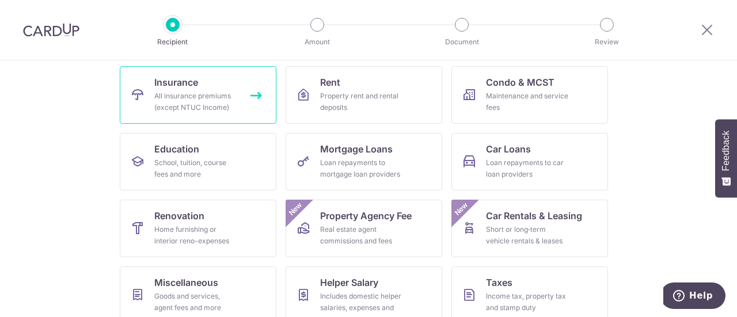
click at [205, 97] on div "All insurance premiums (except NTUC Income)" at bounding box center [195, 101] width 83 height 23
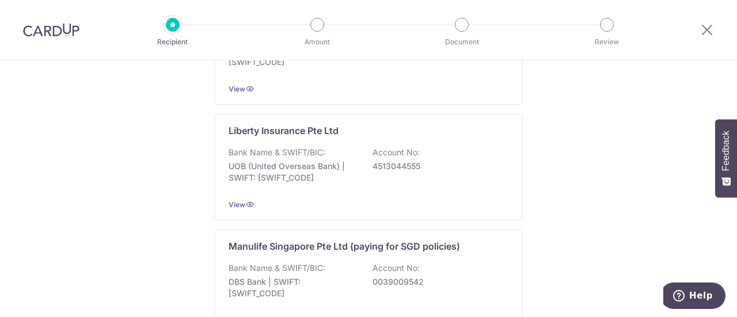
scroll to position [1248, 0]
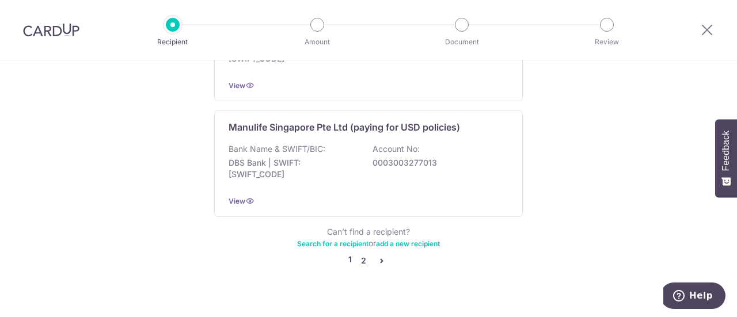
click at [362, 254] on link "2" at bounding box center [363, 261] width 14 height 14
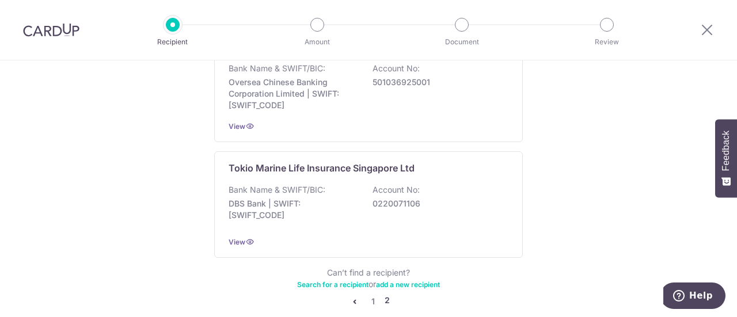
scroll to position [1253, 0]
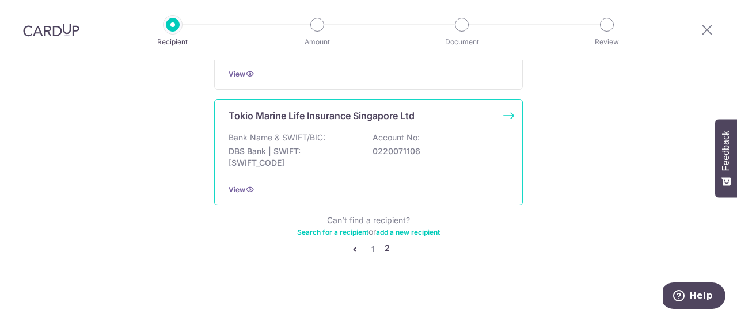
click at [316, 121] on div "Tokio Marine Life Insurance Singapore Ltd Bank Name & SWIFT/BIC: DBS Bank | SWI…" at bounding box center [368, 152] width 308 height 106
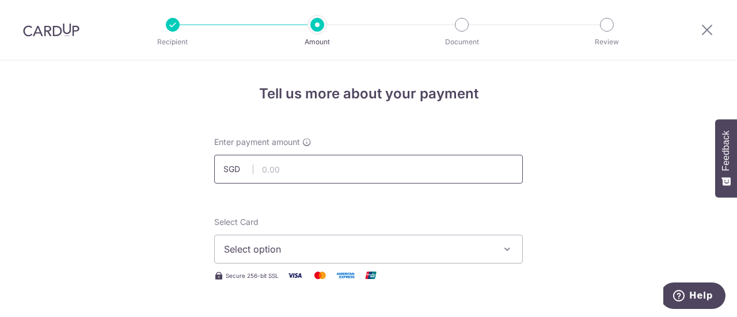
click at [289, 173] on input "text" at bounding box center [368, 169] width 308 height 29
type input "1,000.00"
click at [348, 245] on span "Select option" at bounding box center [358, 249] width 268 height 14
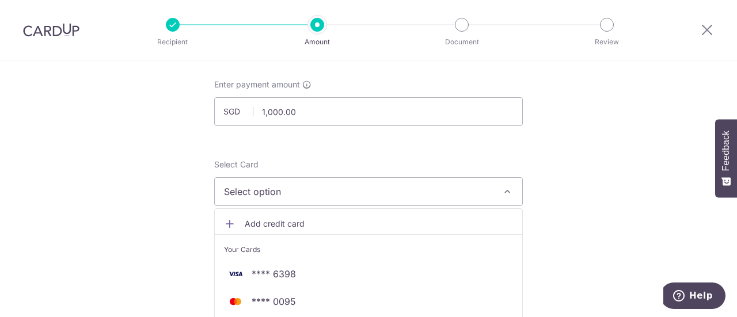
scroll to position [115, 0]
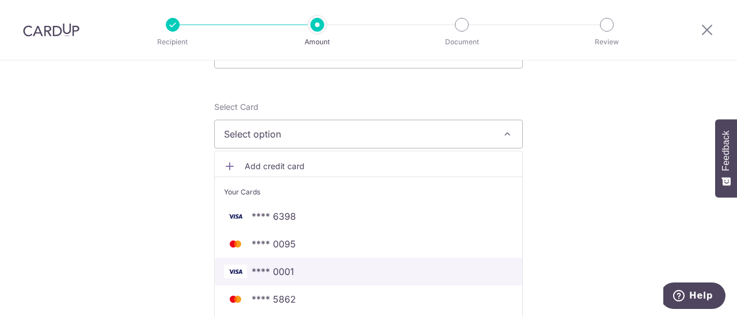
click at [288, 271] on span "**** 0001" at bounding box center [272, 272] width 43 height 14
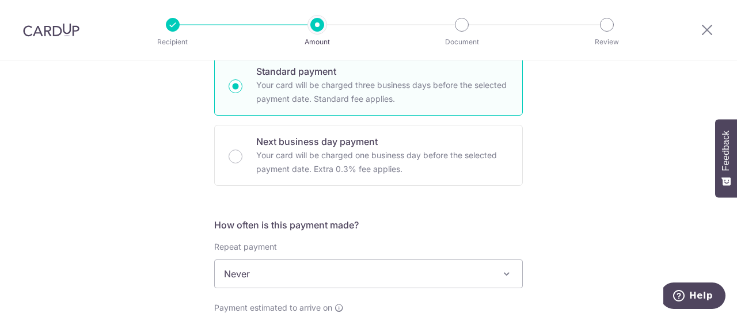
scroll to position [345, 0]
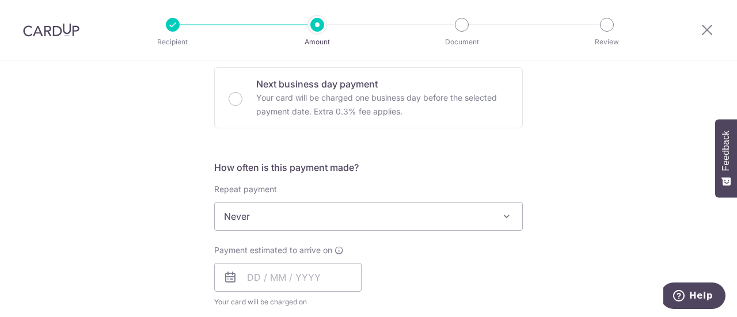
click at [289, 213] on span "Never" at bounding box center [368, 217] width 307 height 28
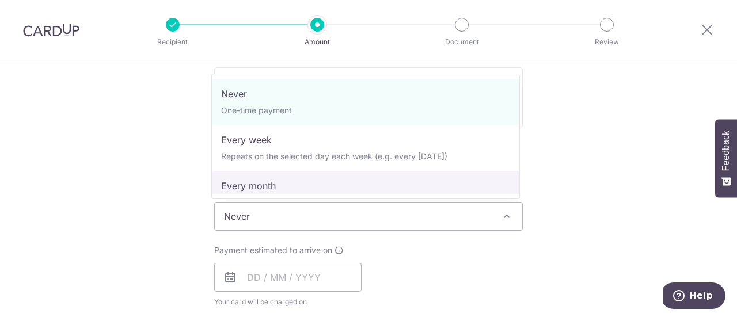
select select "3"
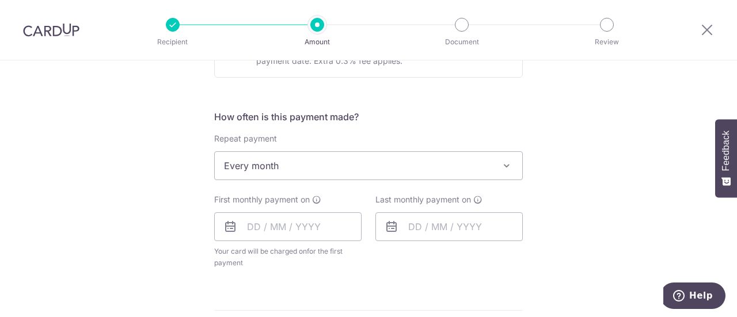
scroll to position [518, 0]
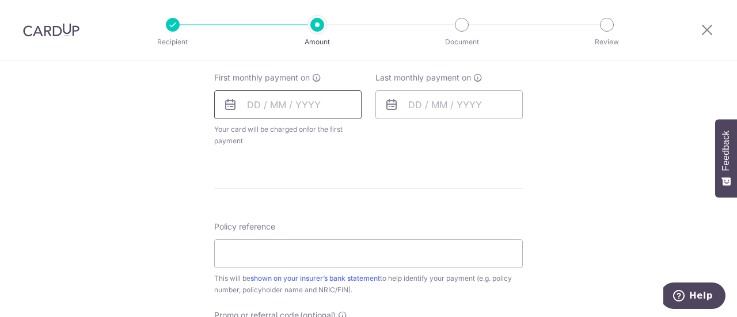
click at [270, 110] on input "text" at bounding box center [287, 104] width 147 height 29
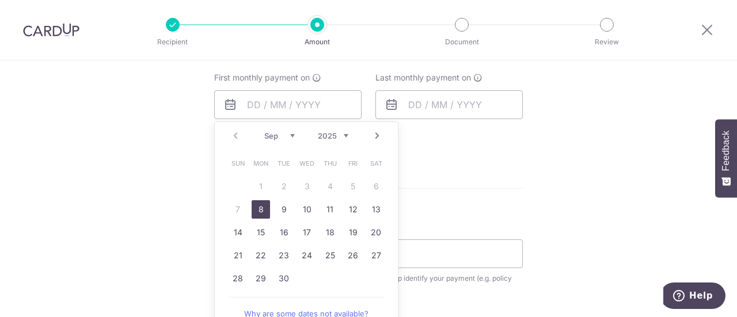
click at [254, 212] on link "8" at bounding box center [260, 209] width 18 height 18
type input "08/09/2025"
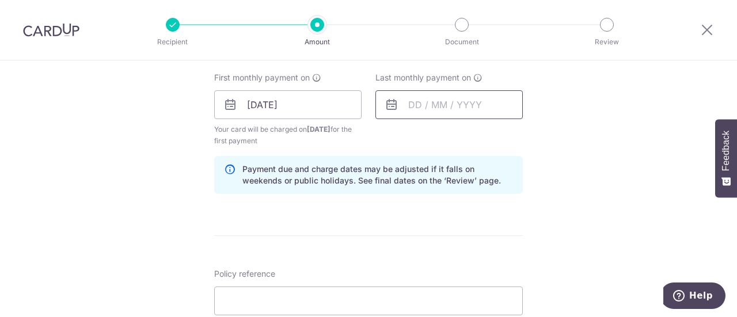
click at [438, 104] on input "text" at bounding box center [448, 104] width 147 height 29
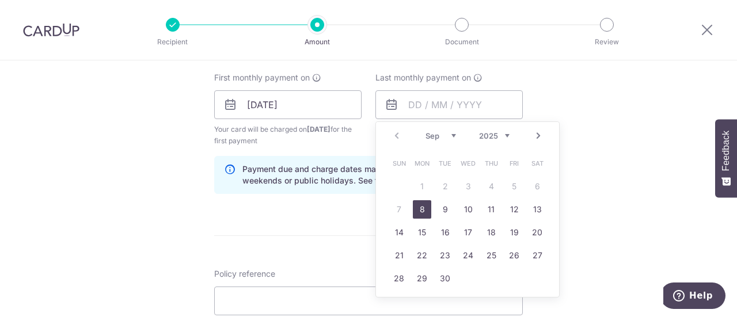
click at [535, 133] on link "Next" at bounding box center [538, 136] width 14 height 14
click at [421, 205] on link "8" at bounding box center [422, 209] width 18 height 18
type input "08/12/2025"
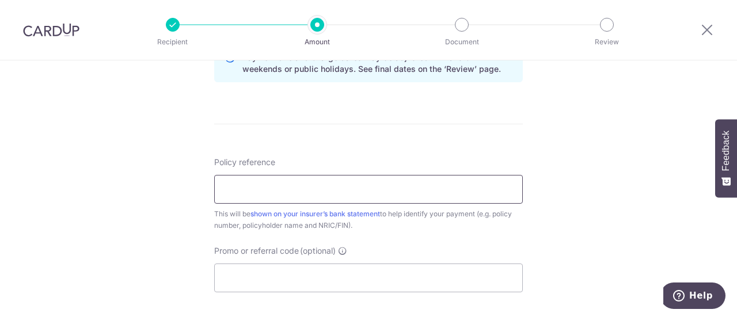
scroll to position [633, 0]
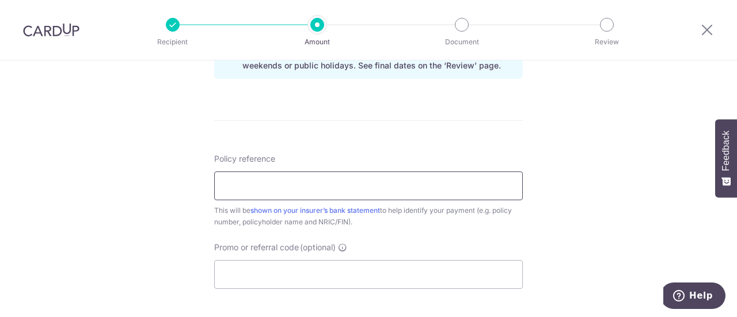
click at [271, 184] on input "Policy reference" at bounding box center [368, 185] width 308 height 29
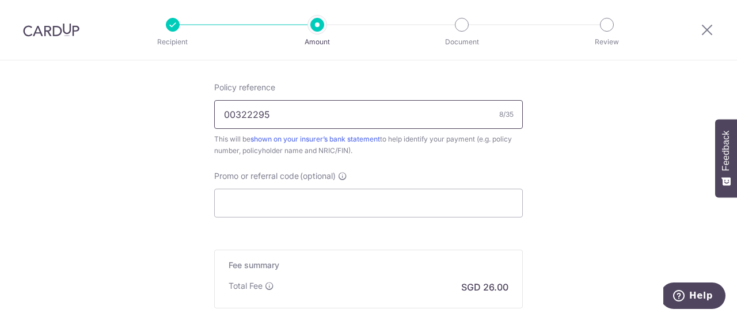
scroll to position [748, 0]
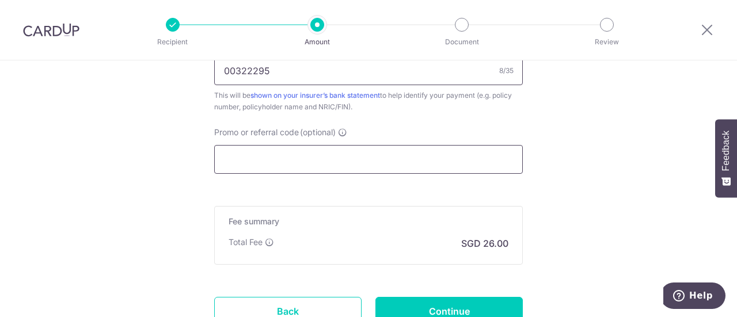
type input "00322295"
click at [321, 158] on input "Promo or referral code (optional)" at bounding box center [368, 159] width 308 height 29
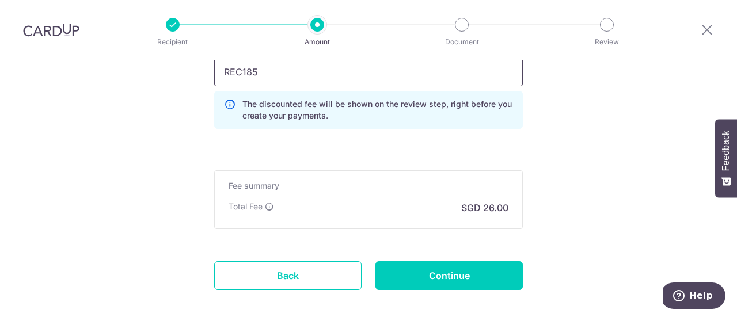
scroll to position [891, 0]
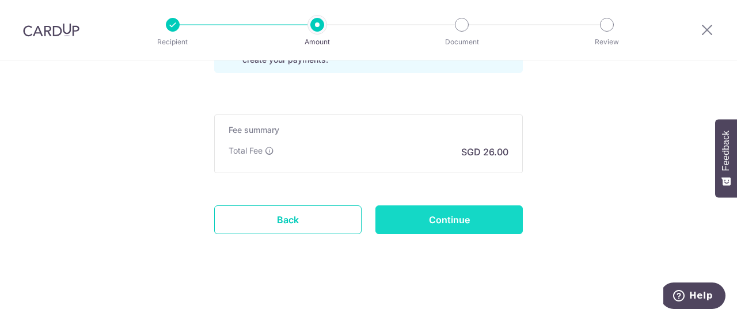
type input "REC185"
click at [440, 218] on input "Continue" at bounding box center [448, 219] width 147 height 29
type input "Create Schedule"
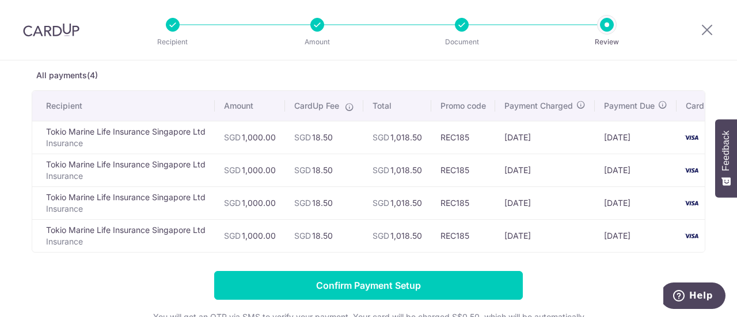
scroll to position [173, 0]
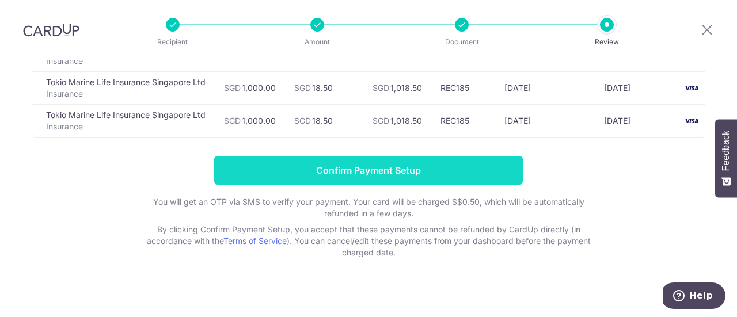
click at [441, 167] on input "Confirm Payment Setup" at bounding box center [368, 170] width 308 height 29
